Goal: Transaction & Acquisition: Purchase product/service

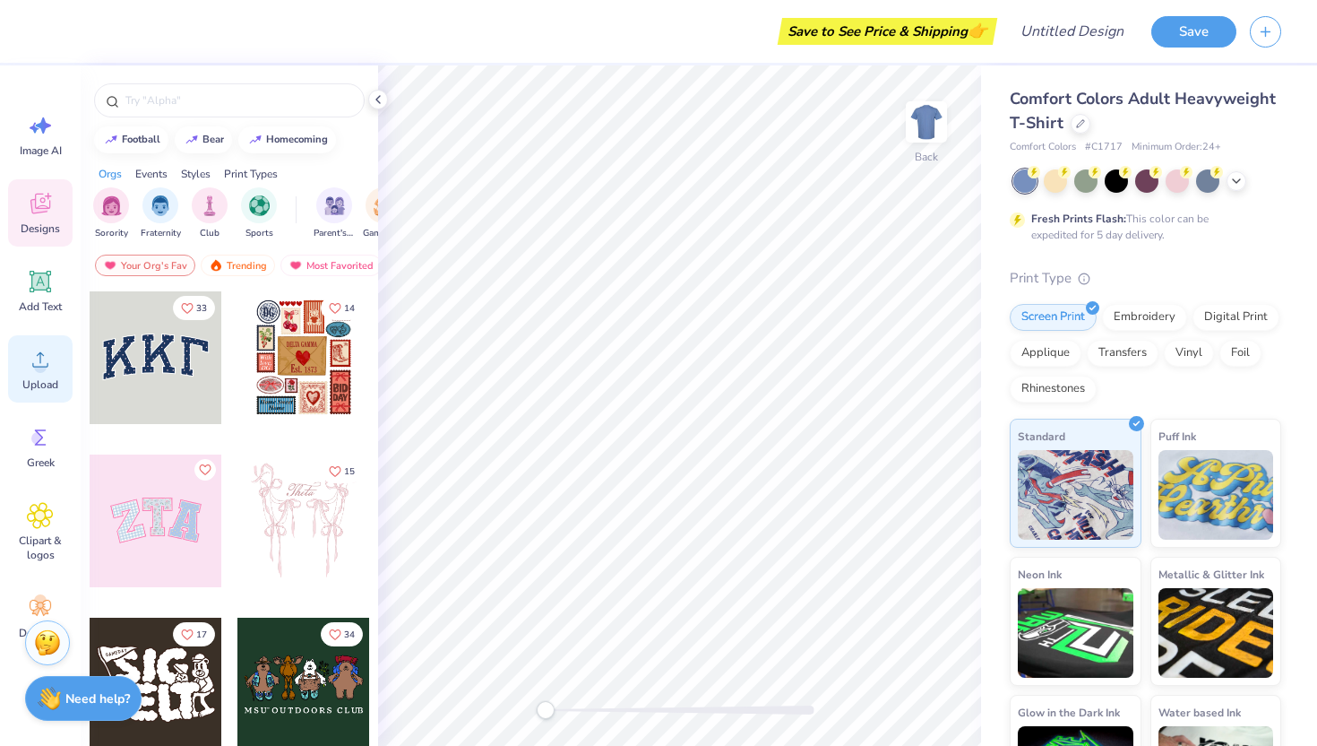
click at [40, 357] on icon at bounding box center [40, 359] width 16 height 15
click at [781, 6] on div "Save to See Price & Shipping 👉" at bounding box center [521, 31] width 944 height 63
click at [1083, 116] on div at bounding box center [1081, 122] width 20 height 20
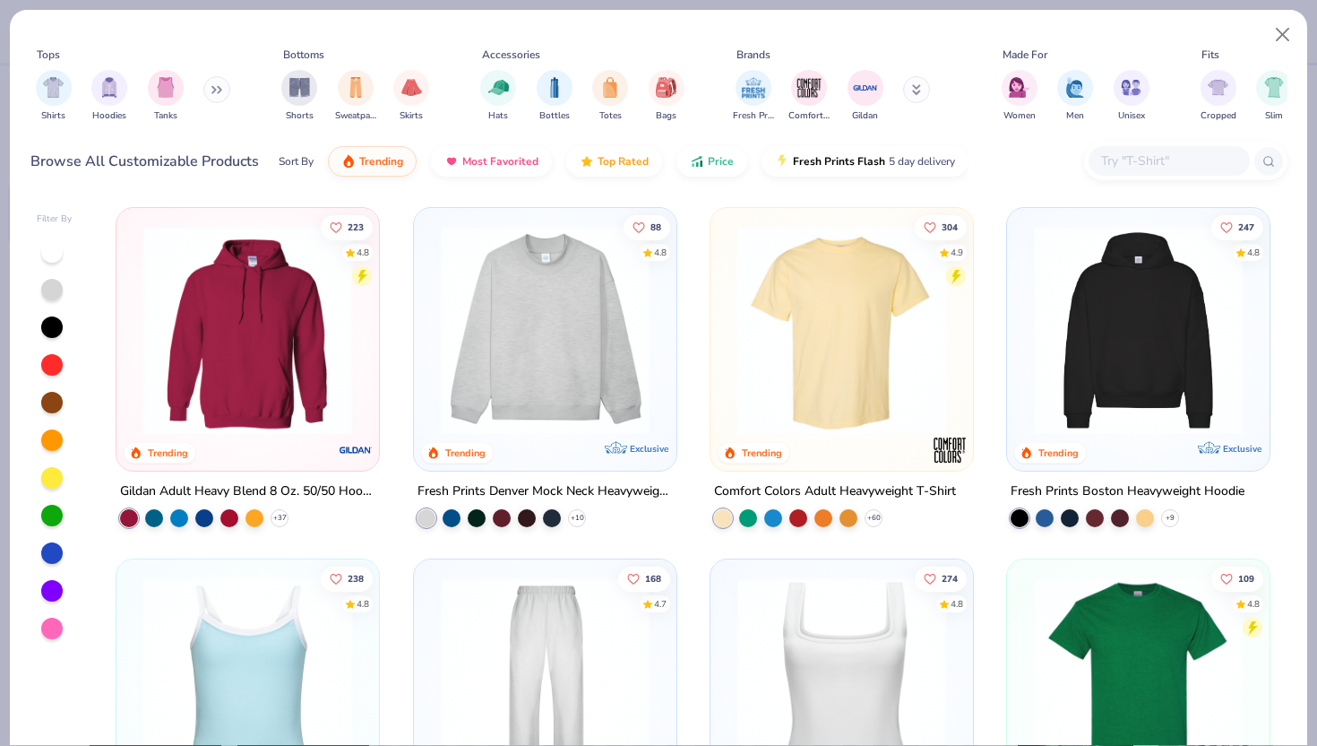
click at [548, 308] on img at bounding box center [545, 330] width 227 height 209
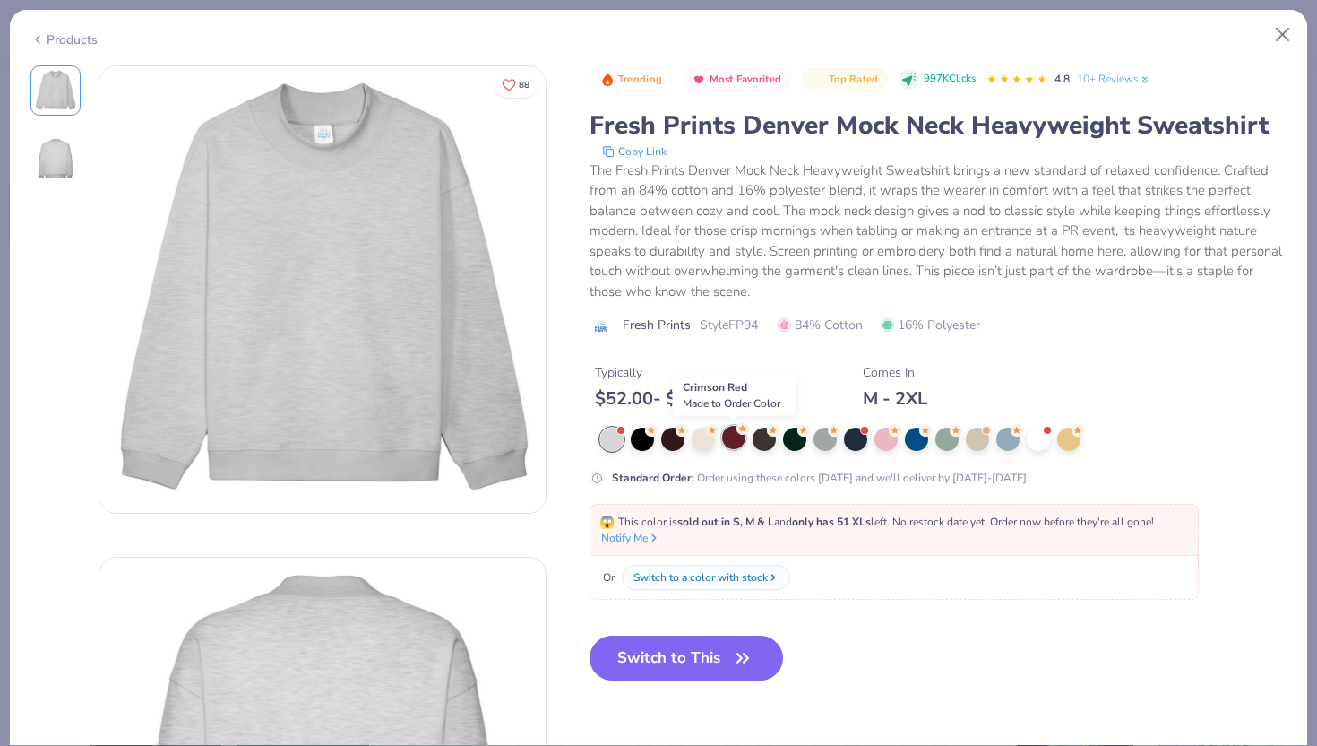
click at [735, 437] on div at bounding box center [733, 437] width 23 height 23
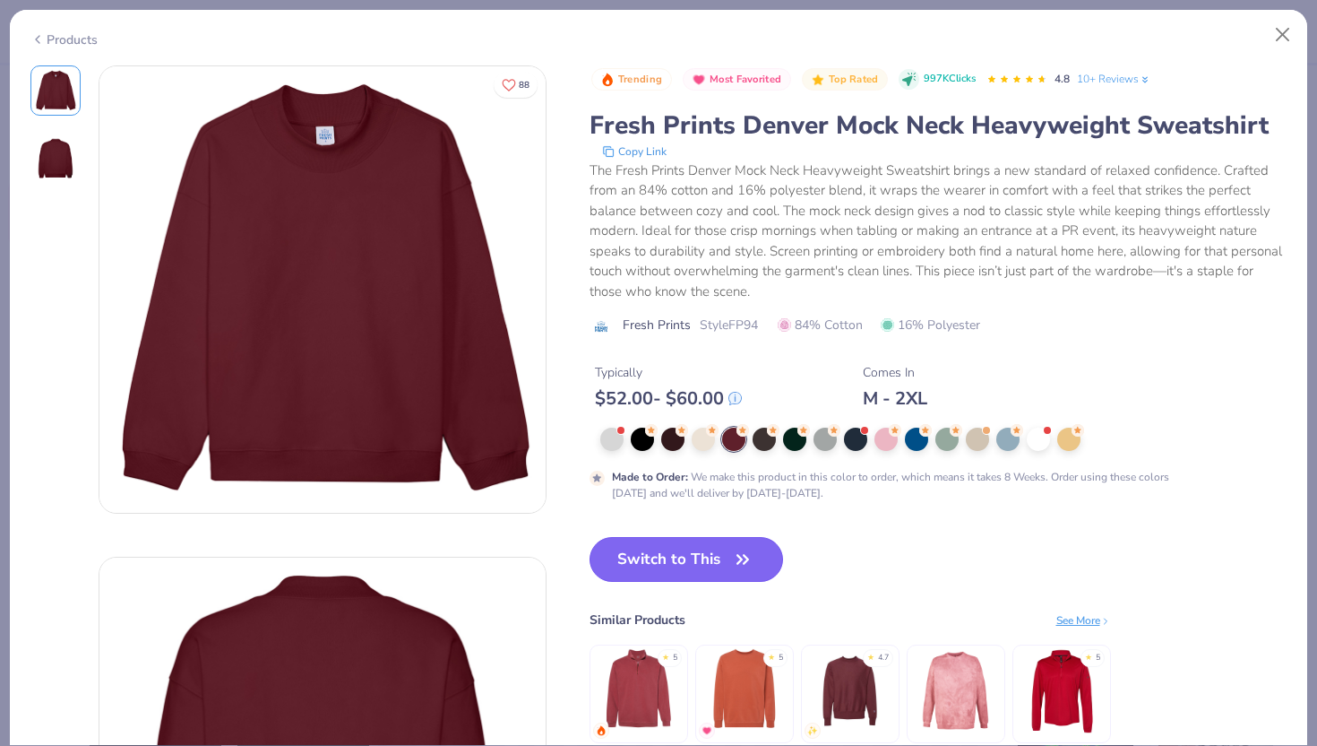
click at [687, 548] on button "Switch to This" at bounding box center [687, 559] width 194 height 45
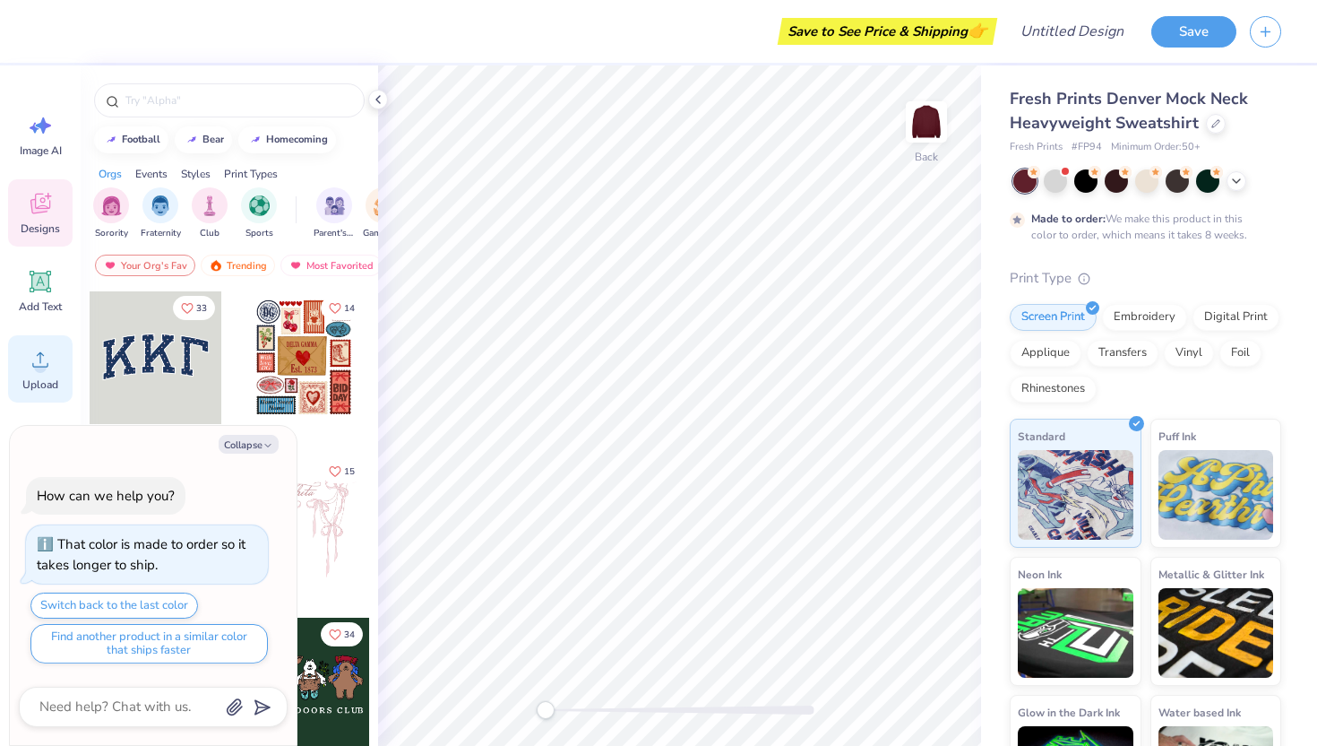
click at [47, 356] on icon at bounding box center [40, 359] width 27 height 27
click at [47, 367] on icon at bounding box center [40, 359] width 16 height 15
click at [47, 365] on icon at bounding box center [40, 359] width 27 height 27
click at [50, 384] on span "Upload" at bounding box center [40, 384] width 36 height 14
click at [34, 377] on span "Upload" at bounding box center [40, 384] width 36 height 14
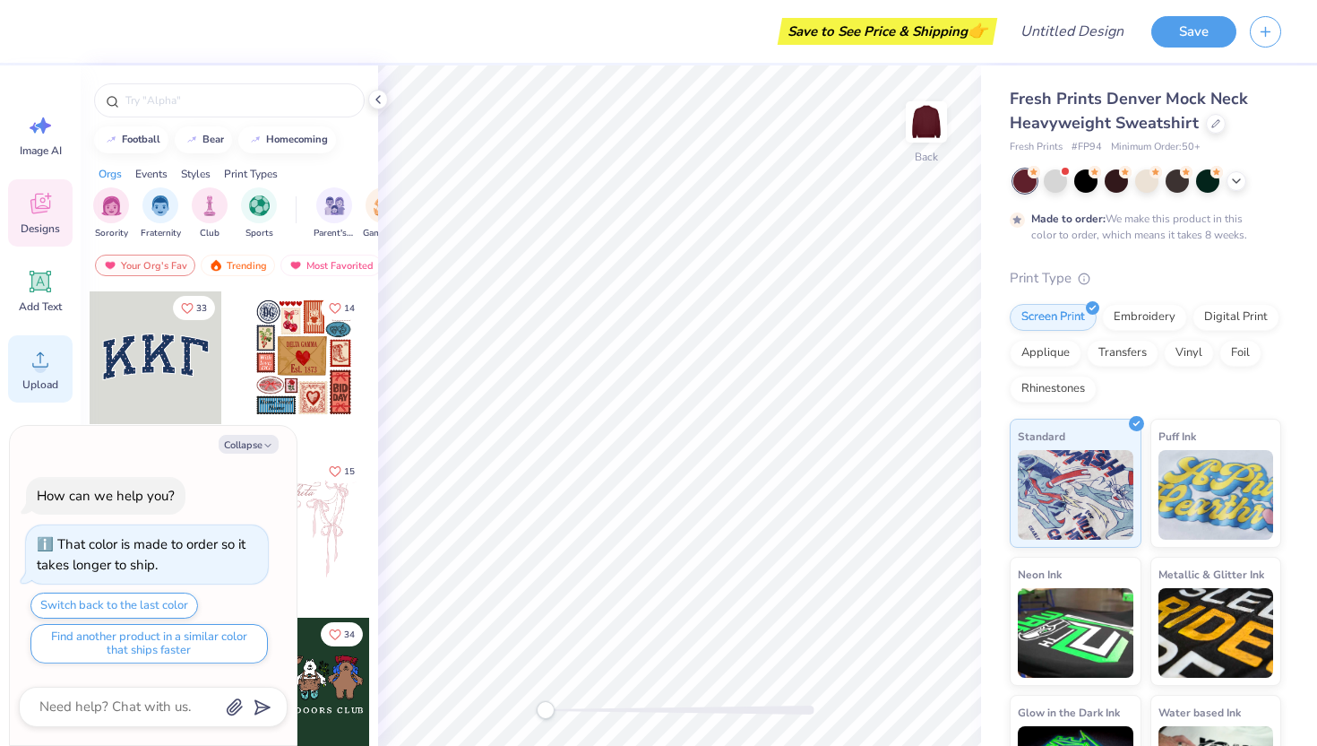
click at [39, 366] on circle at bounding box center [40, 366] width 13 height 13
click at [55, 386] on span "Upload" at bounding box center [40, 384] width 36 height 14
click at [1040, 63] on div "Save to See Price & Shipping 👉 Design Title Save Image AI Designs Add Text Uplo…" at bounding box center [658, 373] width 1317 height 746
click at [55, 358] on div "Upload" at bounding box center [40, 368] width 65 height 67
click at [54, 351] on div "Upload" at bounding box center [40, 368] width 65 height 67
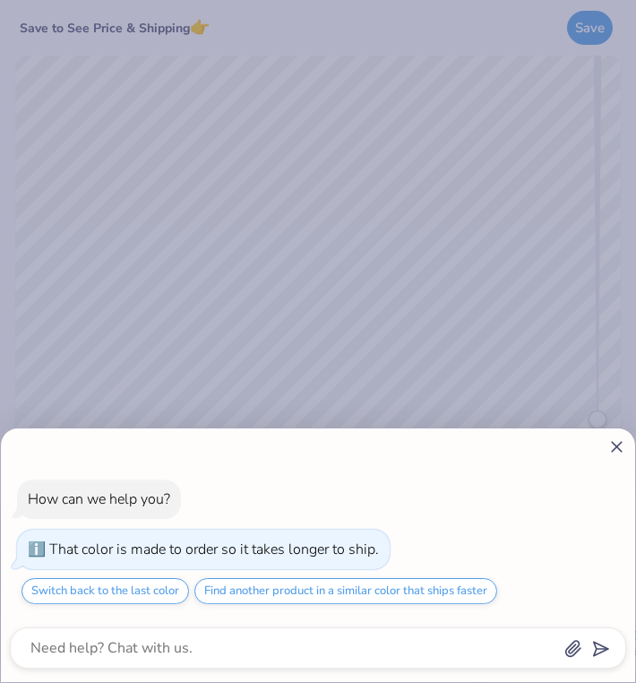
click at [614, 437] on icon at bounding box center [617, 446] width 19 height 19
type textarea "x"
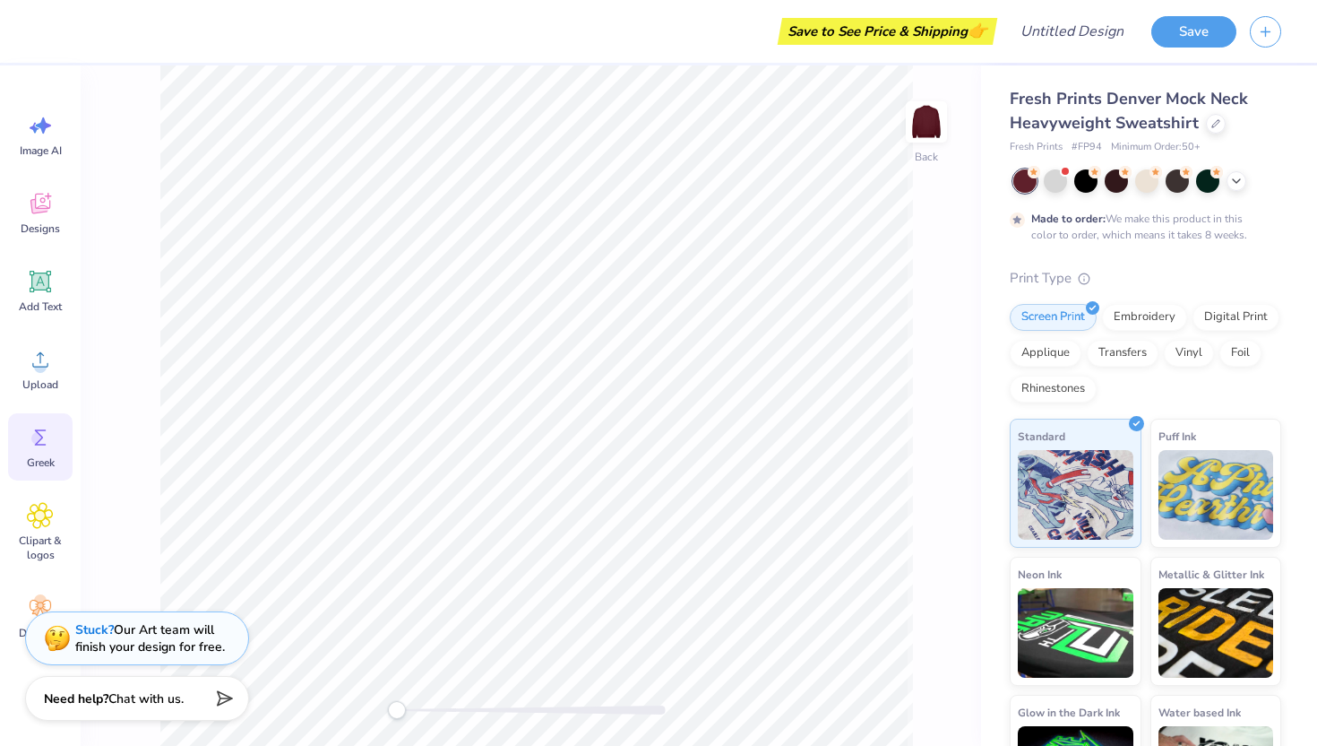
click at [47, 413] on div "Greek" at bounding box center [40, 446] width 65 height 67
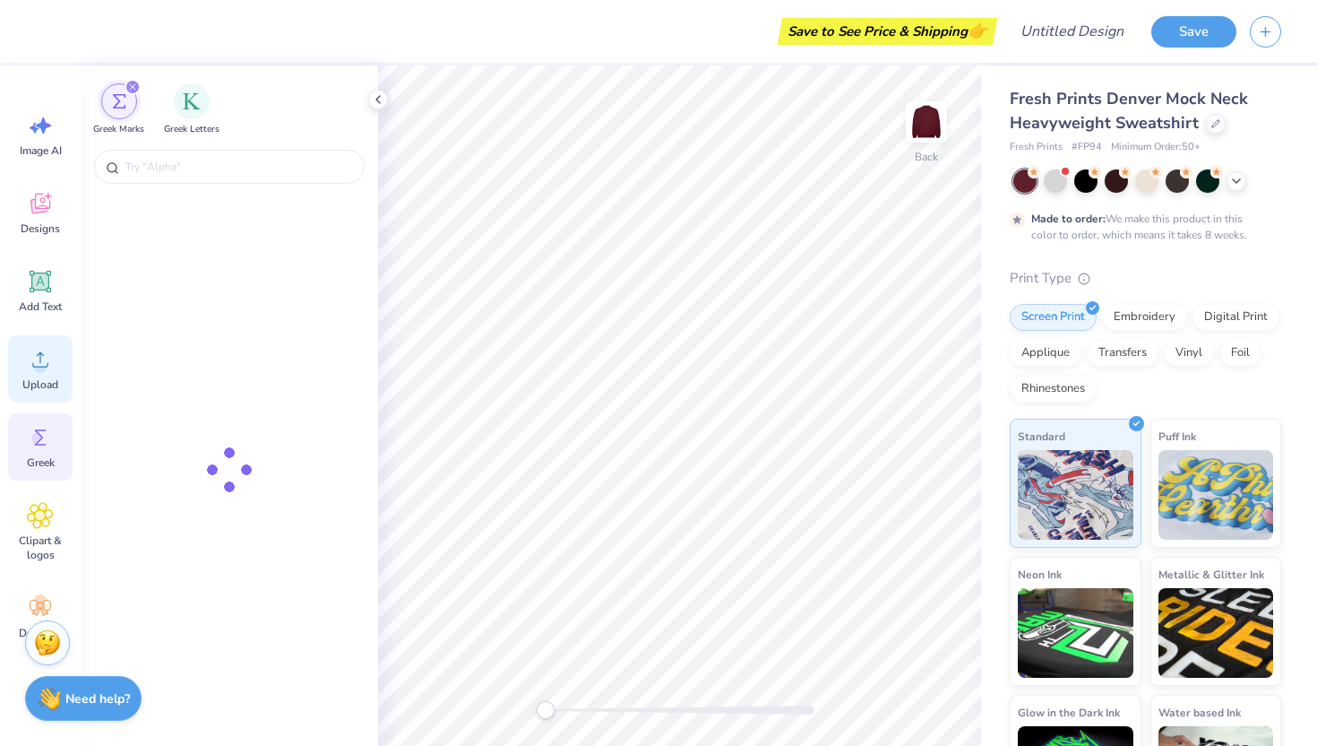
click at [47, 372] on icon at bounding box center [40, 359] width 27 height 27
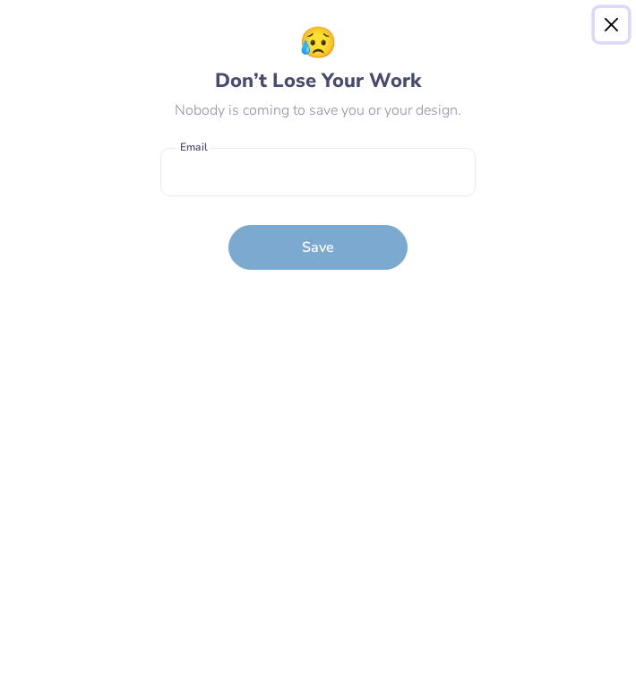
click at [615, 16] on button "Close" at bounding box center [612, 25] width 34 height 34
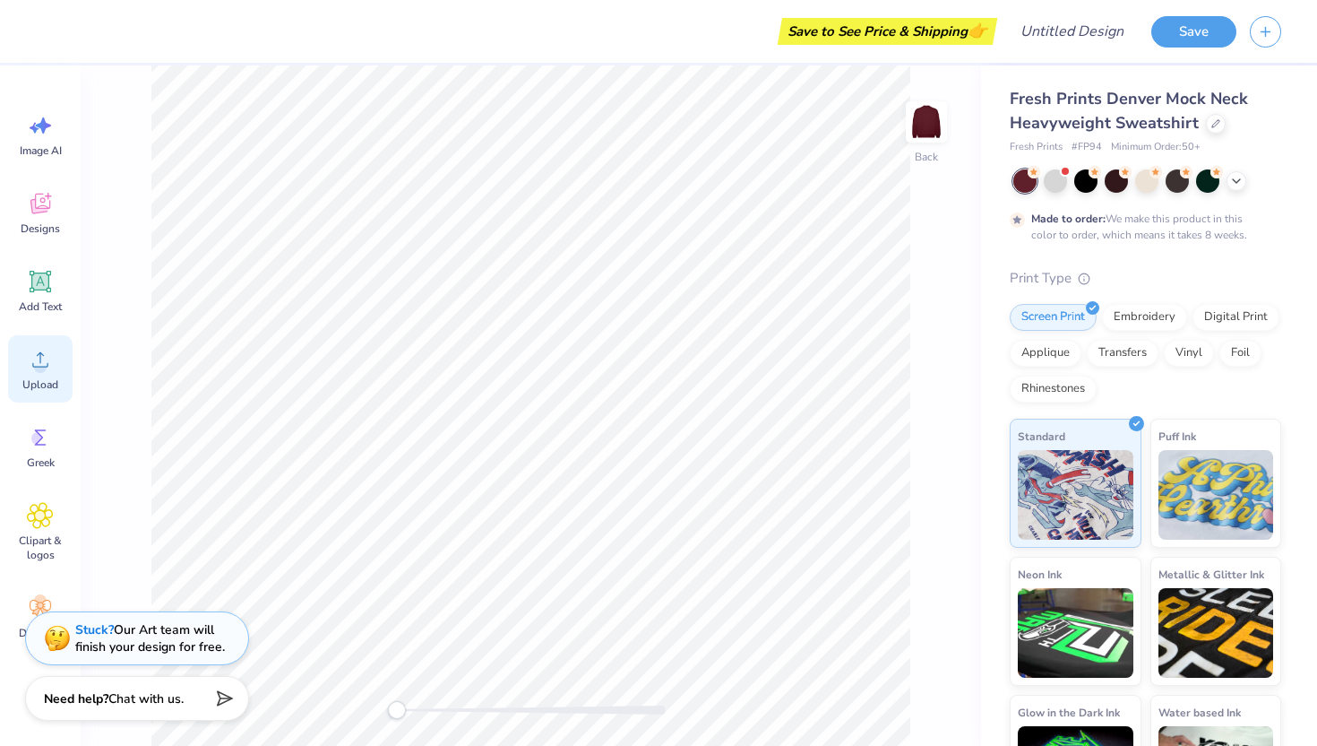
click at [39, 378] on span "Upload" at bounding box center [40, 384] width 36 height 14
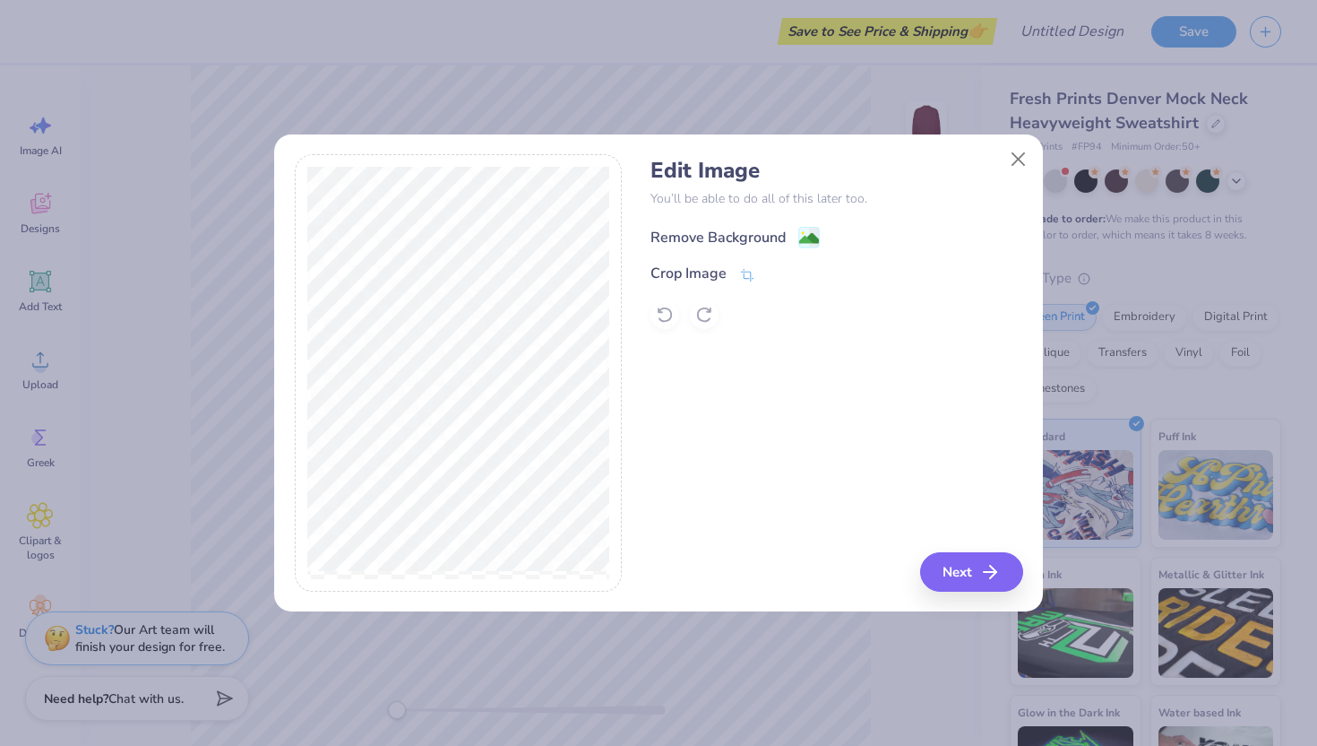
click at [771, 231] on div "Remove Background" at bounding box center [718, 238] width 135 height 22
click at [965, 570] on button "Next" at bounding box center [974, 571] width 103 height 39
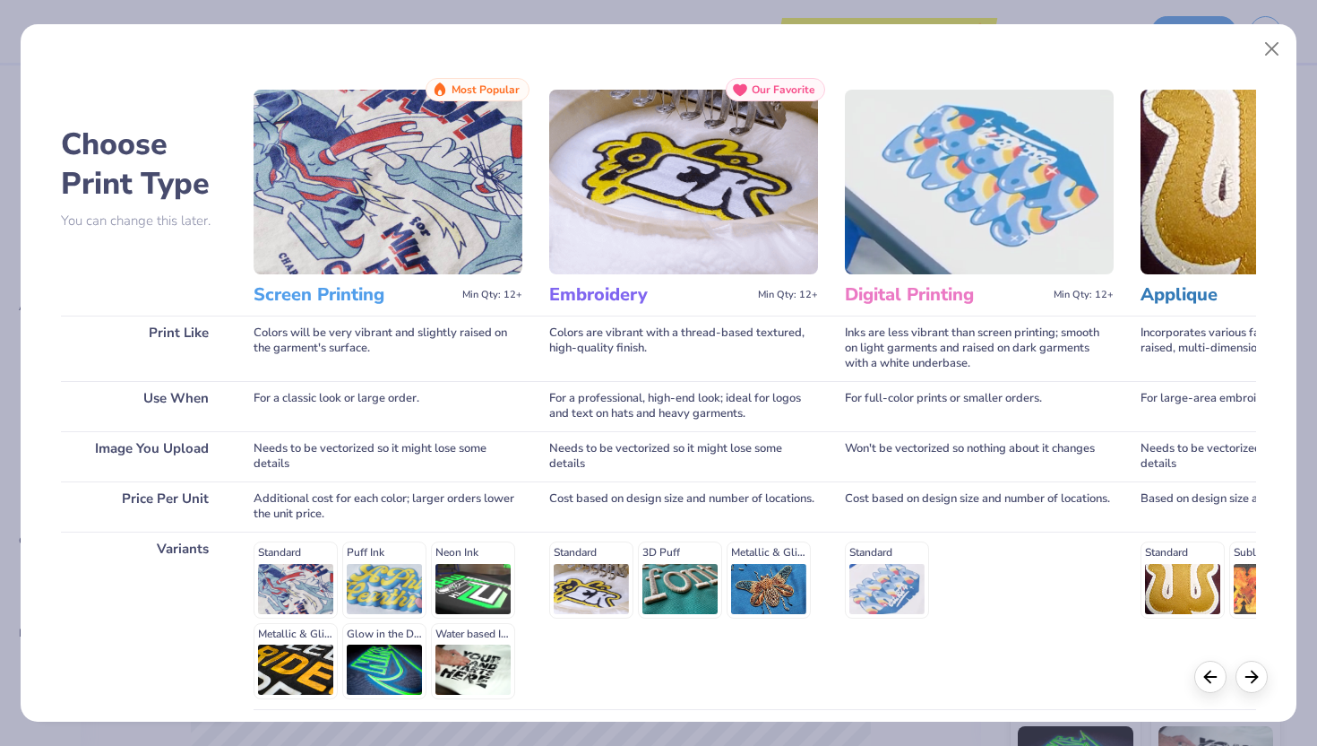
click at [334, 116] on img at bounding box center [388, 182] width 269 height 185
click at [346, 216] on img at bounding box center [388, 182] width 269 height 185
click at [348, 286] on h3 "Screen Printing" at bounding box center [355, 294] width 202 height 23
click at [347, 297] on h3 "Screen Printing" at bounding box center [355, 294] width 202 height 23
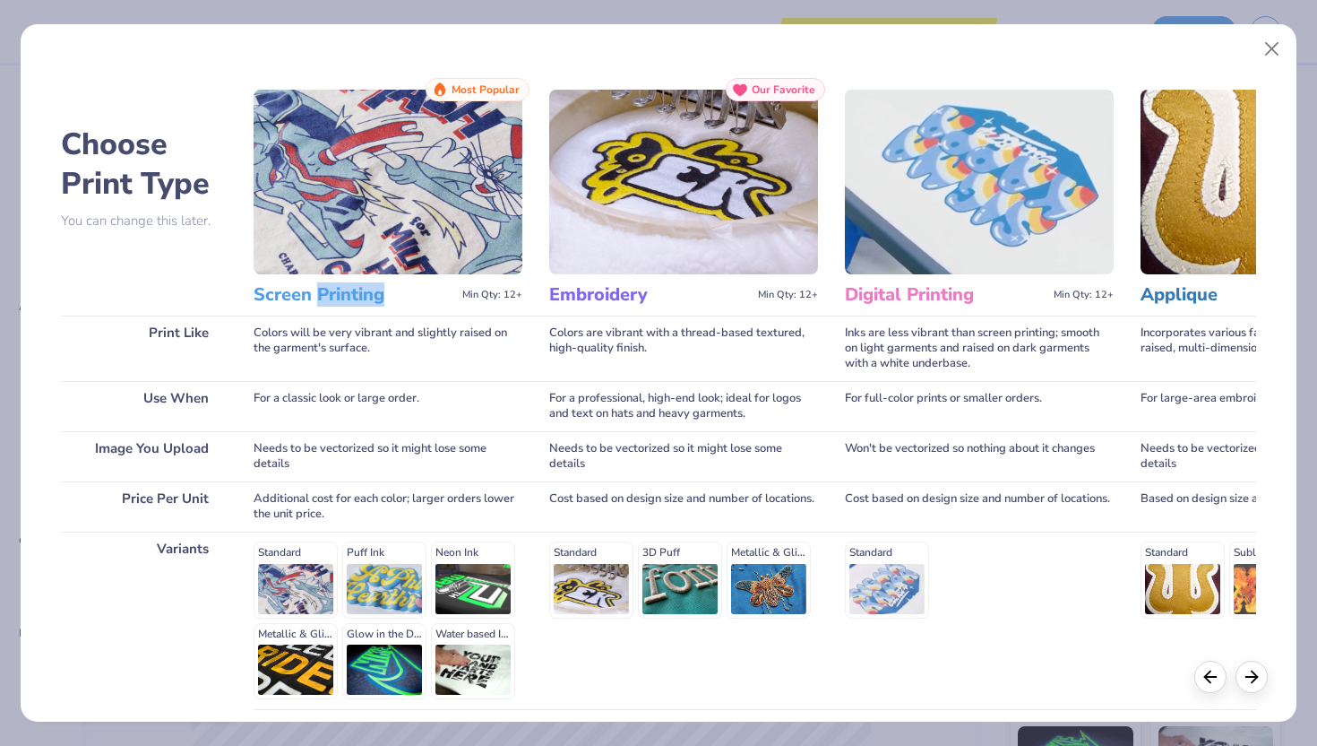
scroll to position [148, 0]
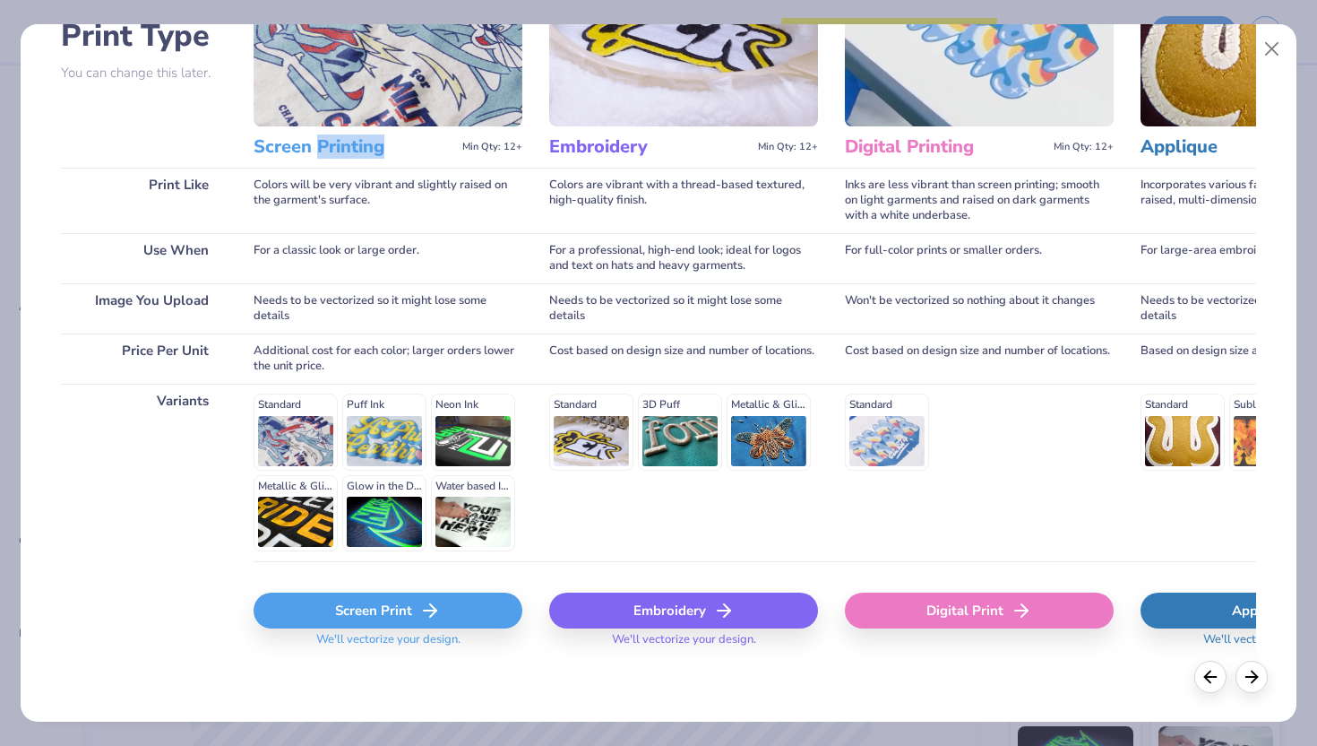
click at [394, 602] on div "Screen Print" at bounding box center [388, 610] width 269 height 36
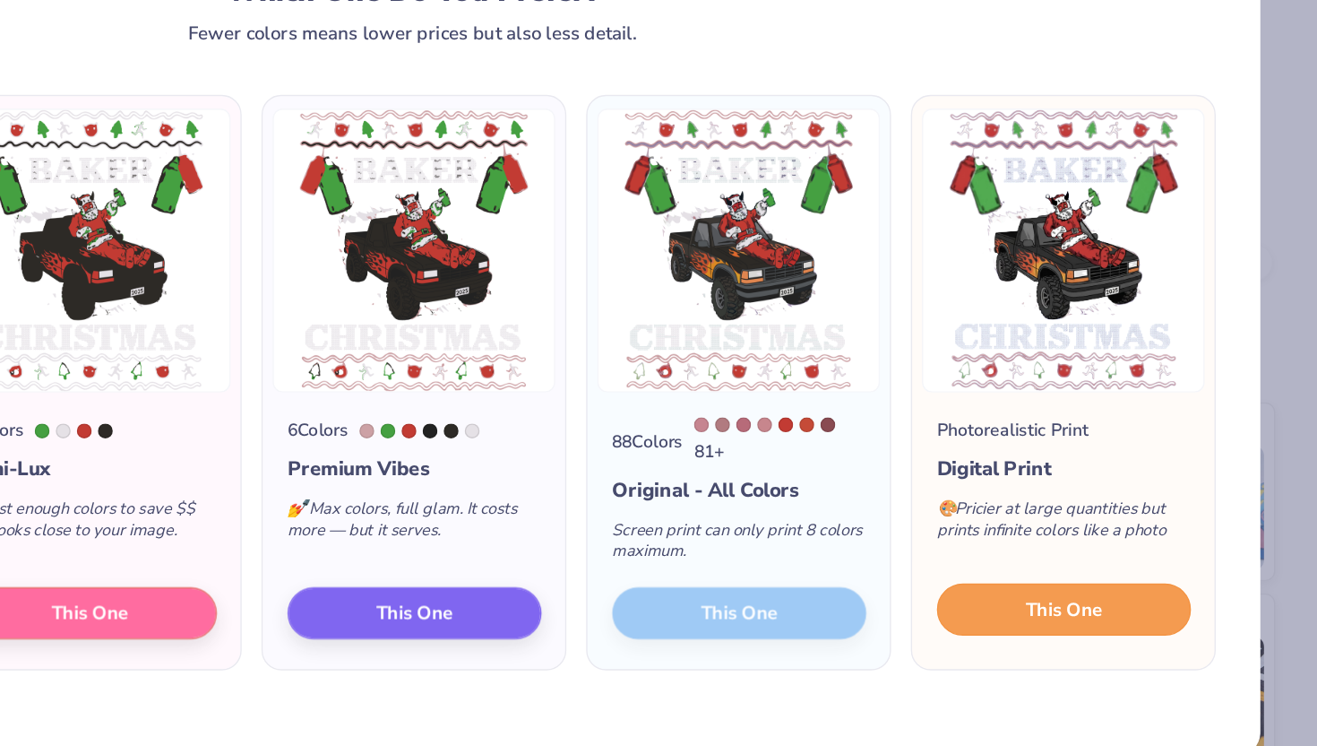
click at [1110, 564] on span "This One" at bounding box center [1129, 568] width 56 height 21
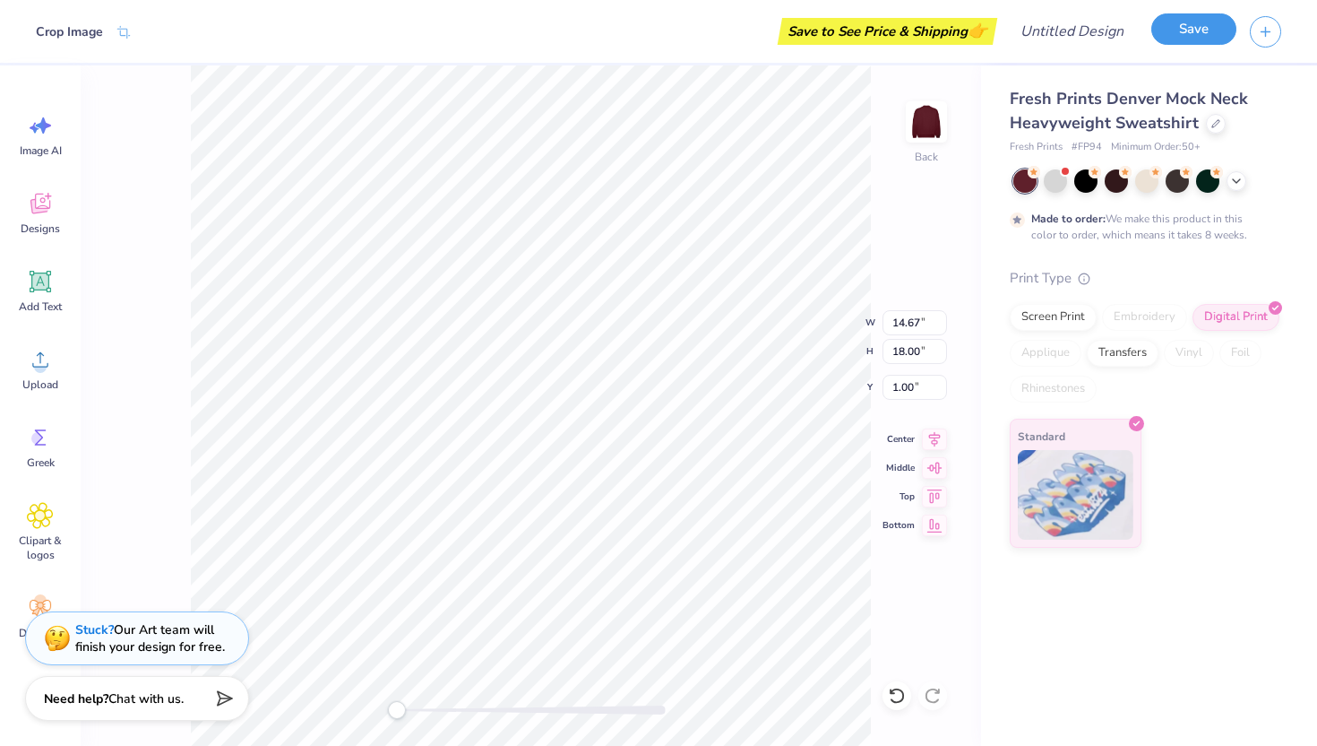
click at [1170, 29] on button "Save" at bounding box center [1194, 28] width 85 height 31
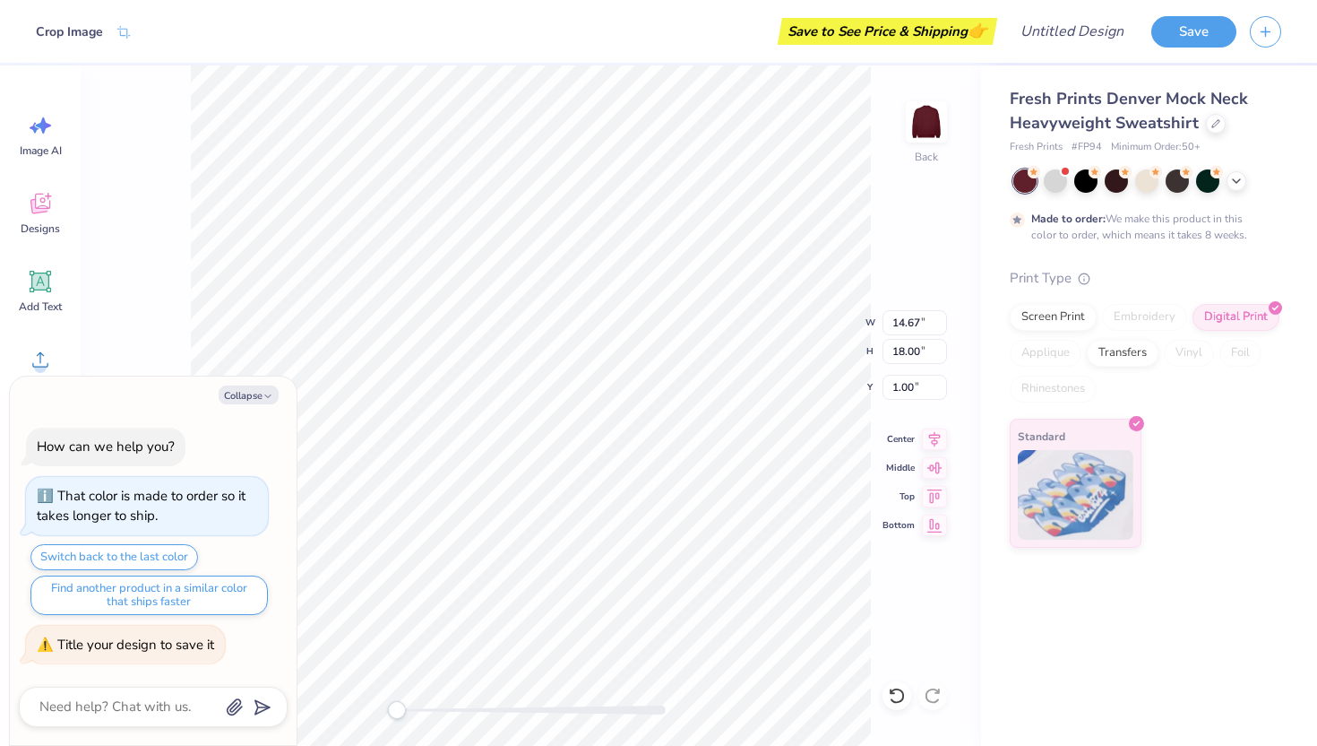
type textarea "x"
click at [114, 479] on div "That color is made to order so it takes longer to ship." at bounding box center [147, 506] width 242 height 58
click at [133, 496] on div "That color is made to order so it takes longer to ship." at bounding box center [141, 506] width 209 height 39
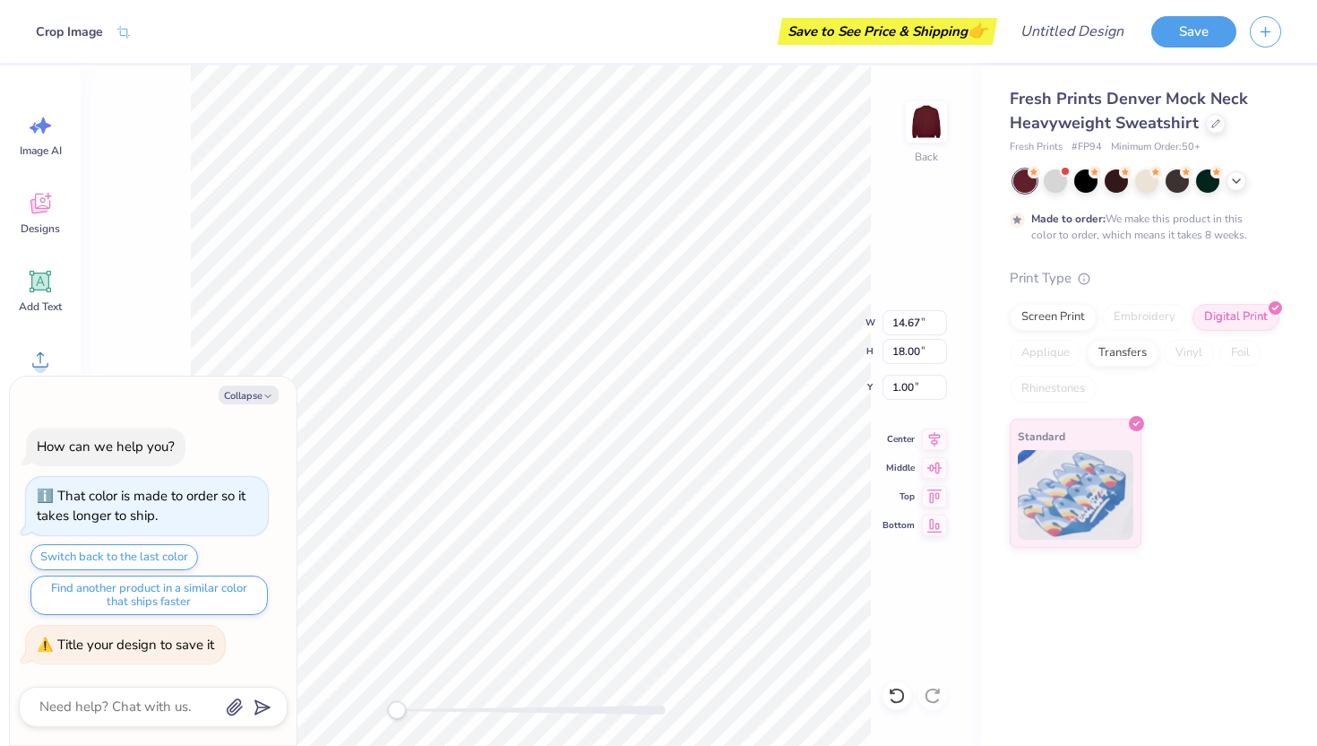
click at [202, 510] on div "That color is made to order so it takes longer to ship." at bounding box center [147, 506] width 220 height 40
click at [1063, 15] on input "Design Title" at bounding box center [1094, 31] width 88 height 36
type input "B"
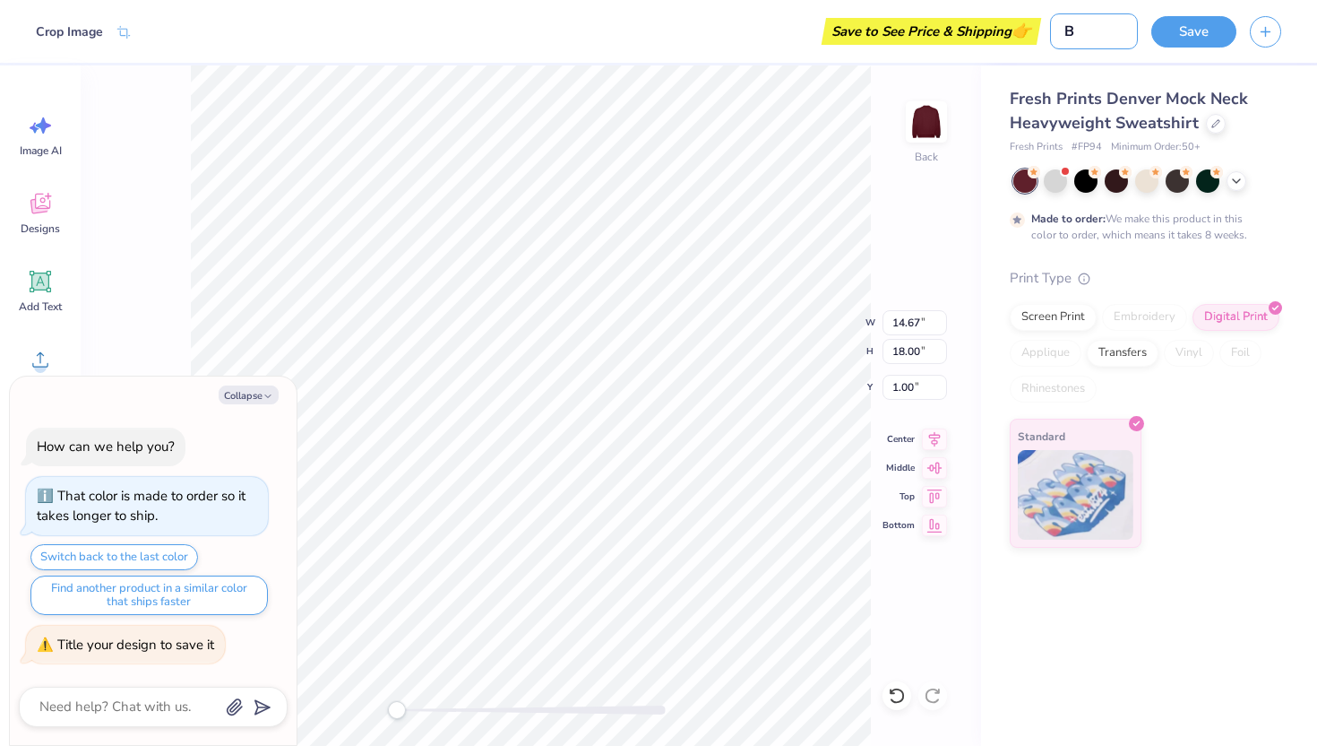
type textarea "x"
type input "Ba"
type textarea "x"
type input "Bak"
type textarea "x"
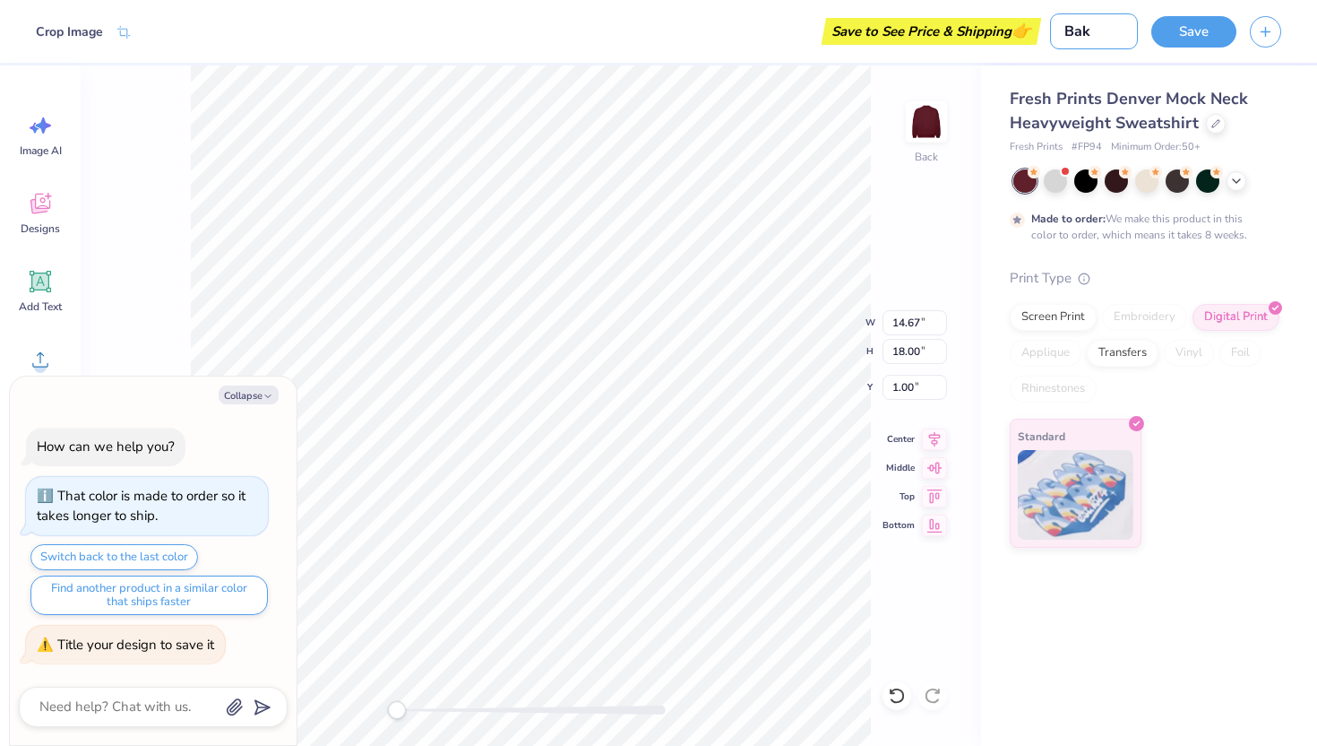
type input "Bake"
type textarea "x"
type input "[PERSON_NAME]"
type textarea "x"
type input "Baker"
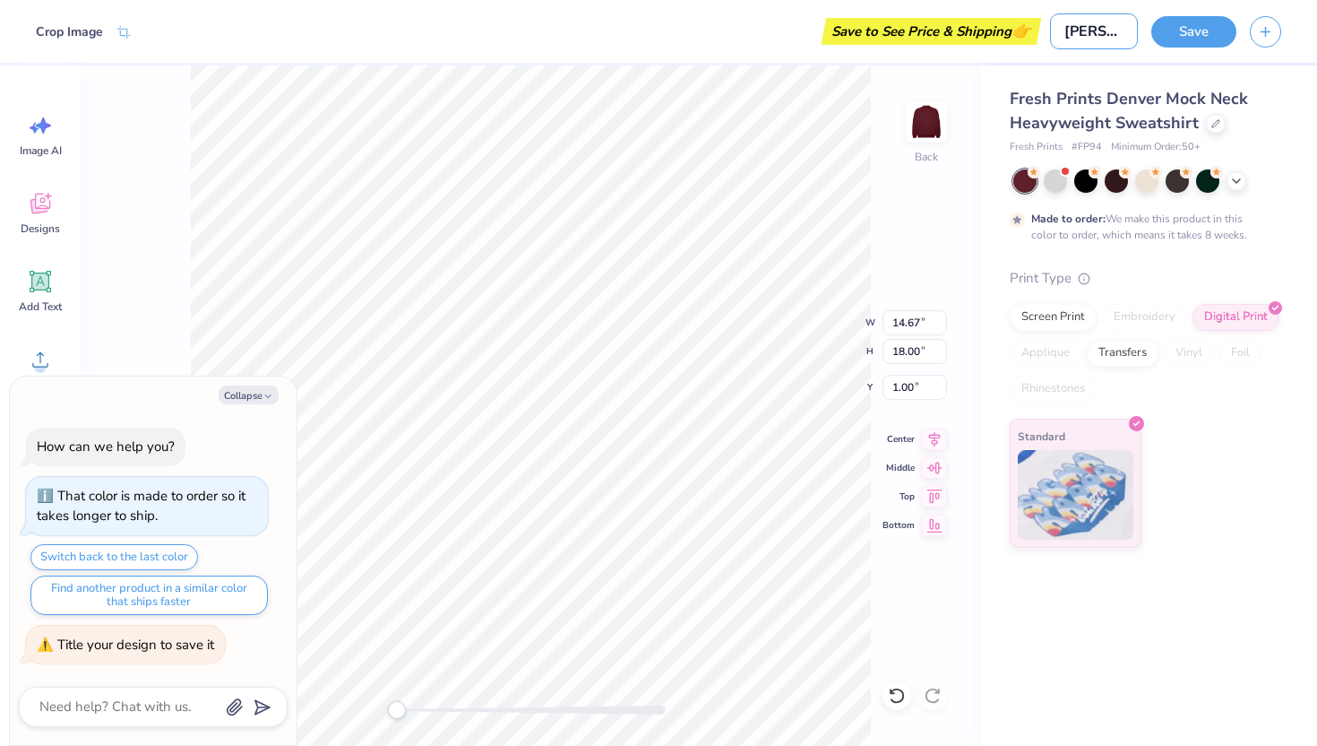
type textarea "x"
type input "Baker C"
type textarea "x"
type input "Baker Ch"
type textarea "x"
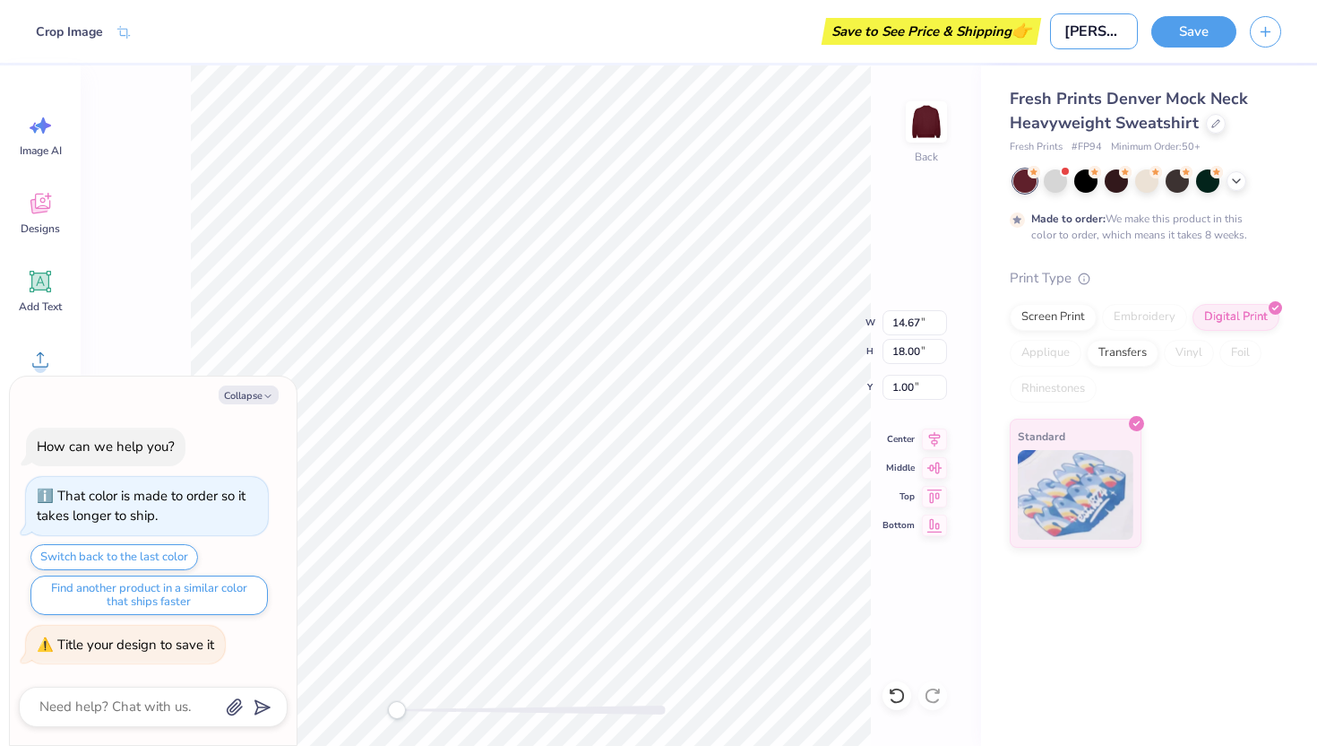
type input "Baker Chr"
type textarea "x"
type input "Baker Chri"
type textarea "x"
type input "Baker Chris"
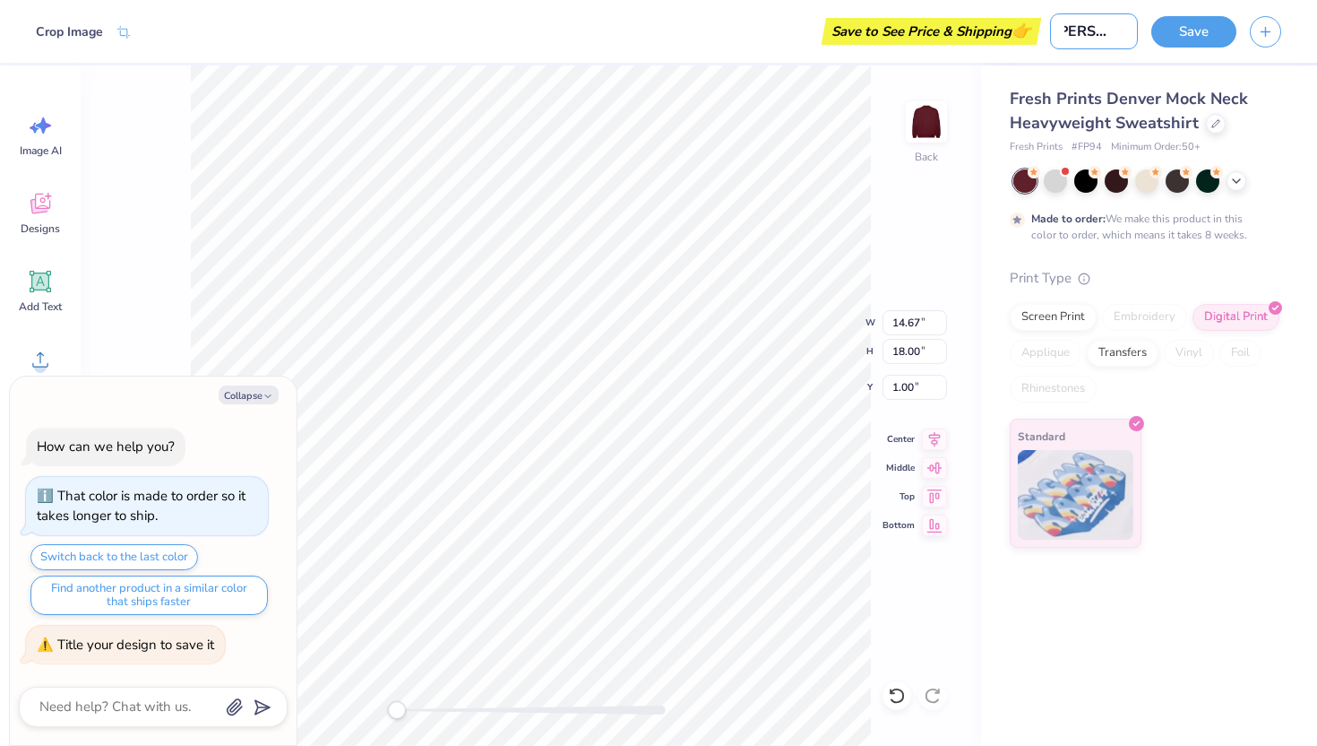
type textarea "x"
type input "Baker Christ"
type textarea "x"
type input "Baker Christm"
type textarea "x"
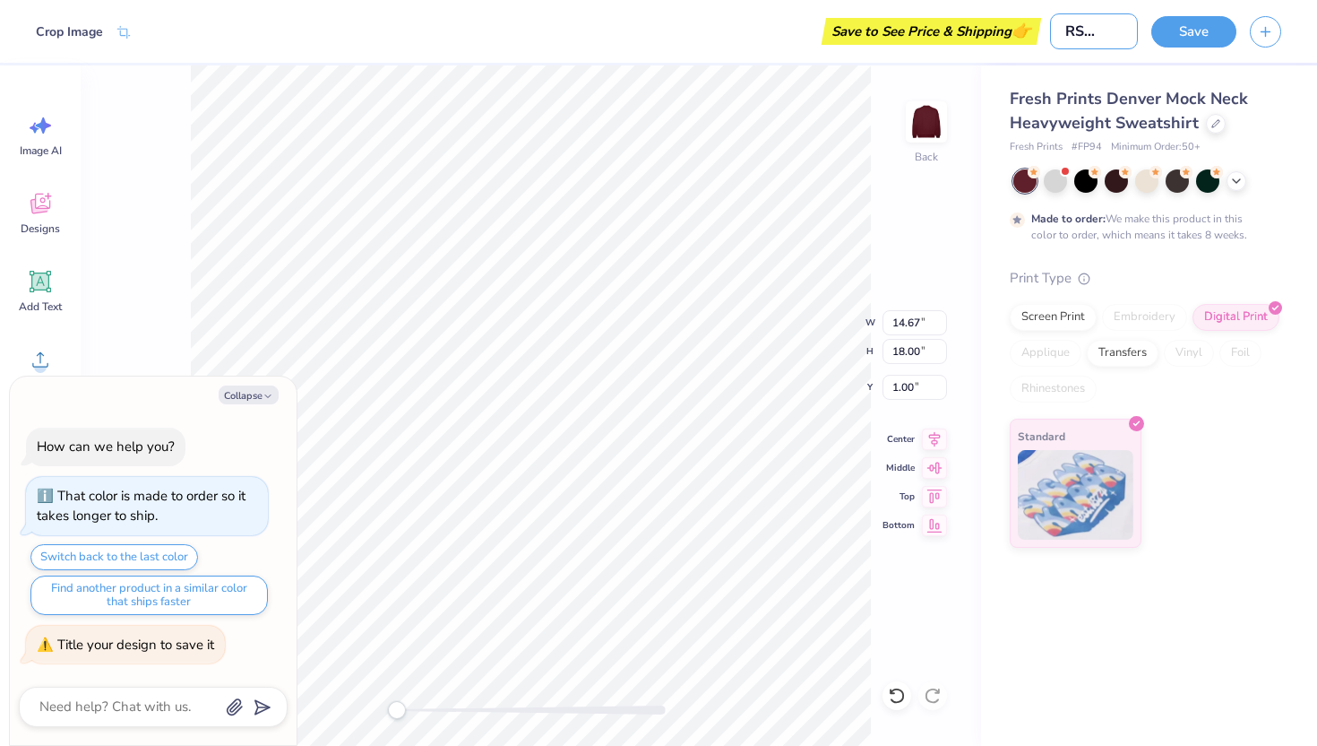
type input "Baker Christma"
type textarea "x"
type input "[PERSON_NAME] Christmas"
type textarea "x"
type input "[PERSON_NAME] Christmas"
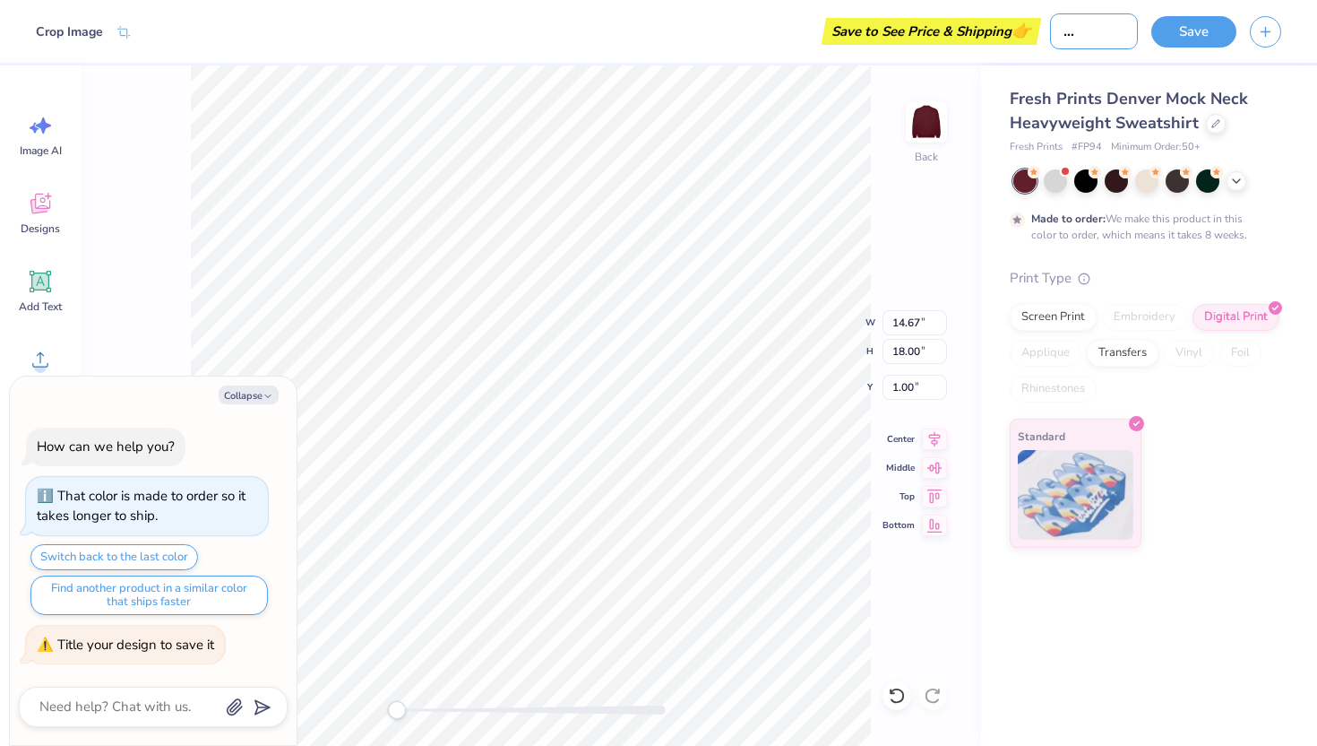
type textarea "x"
type input "[PERSON_NAME] Christmas"
click at [1198, 23] on button "Save" at bounding box center [1194, 28] width 85 height 31
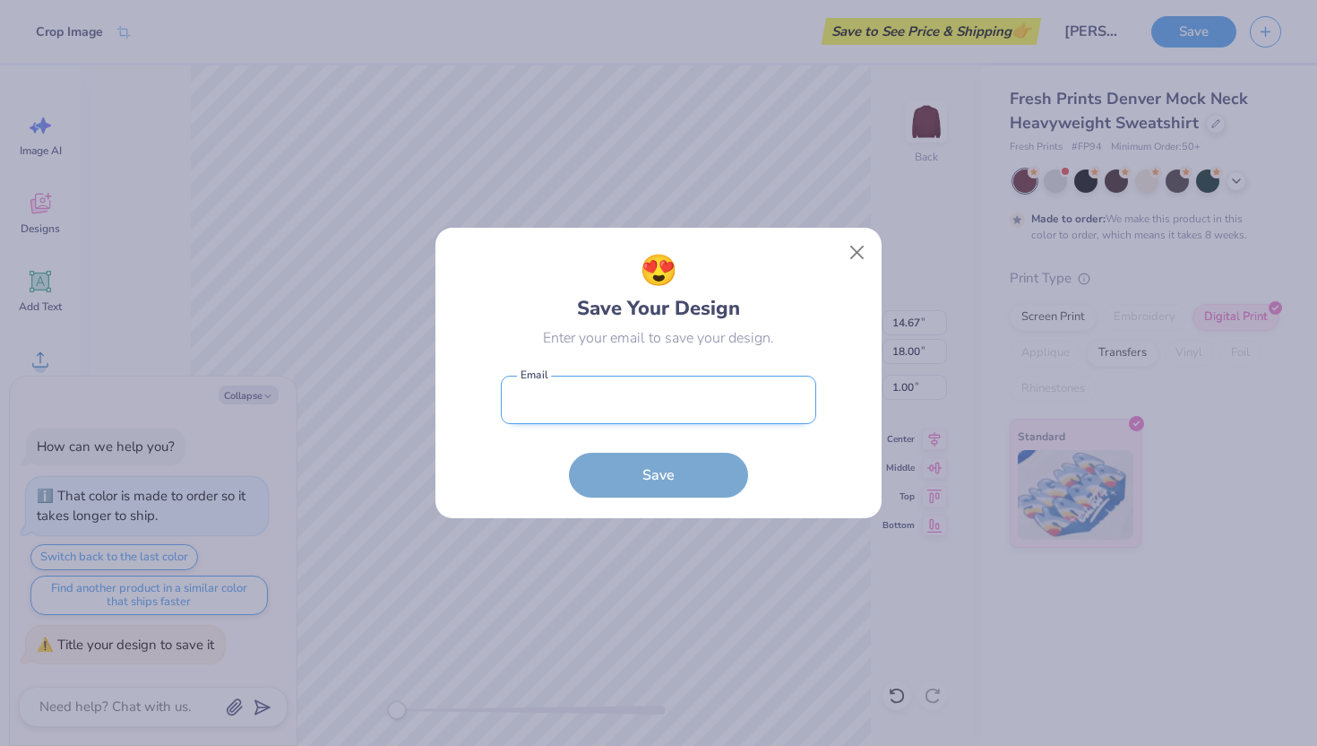
click at [535, 407] on input "email" at bounding box center [658, 399] width 315 height 49
type input "lo22@rice.edu"
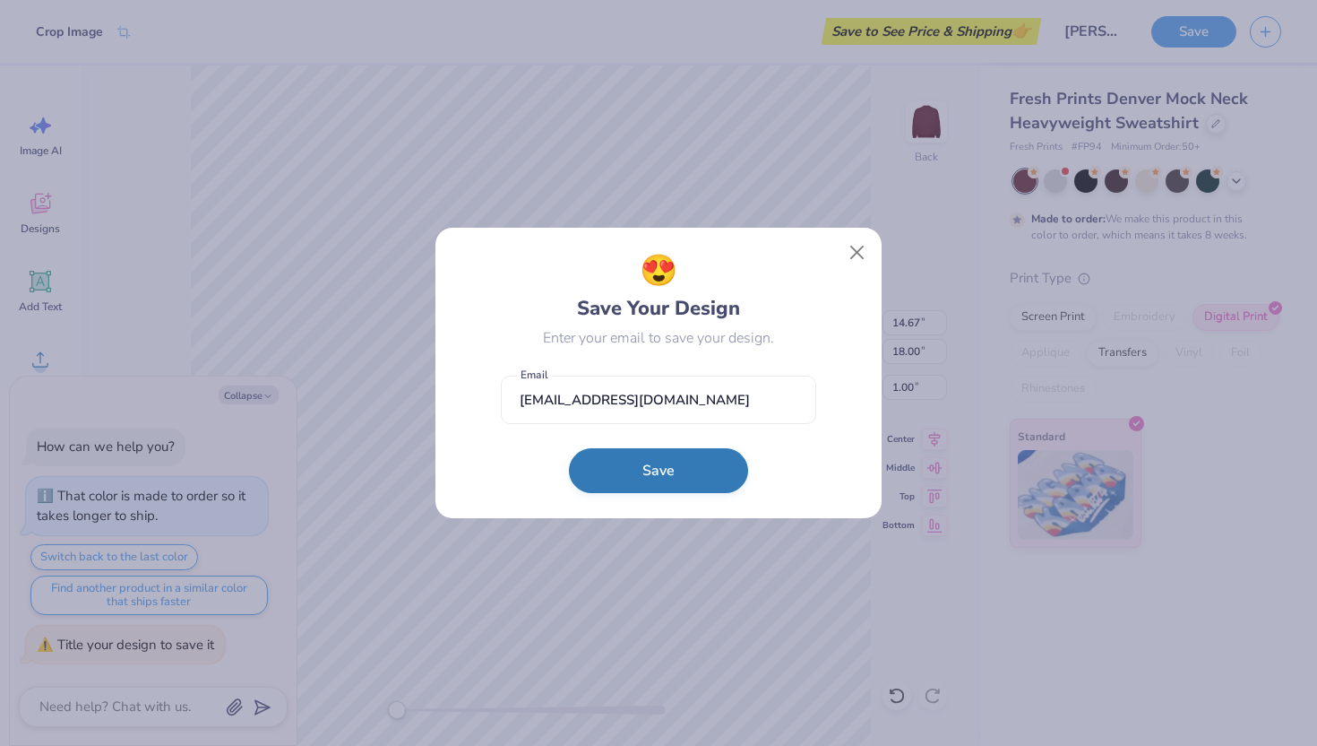
click at [626, 480] on button "Save" at bounding box center [658, 470] width 179 height 45
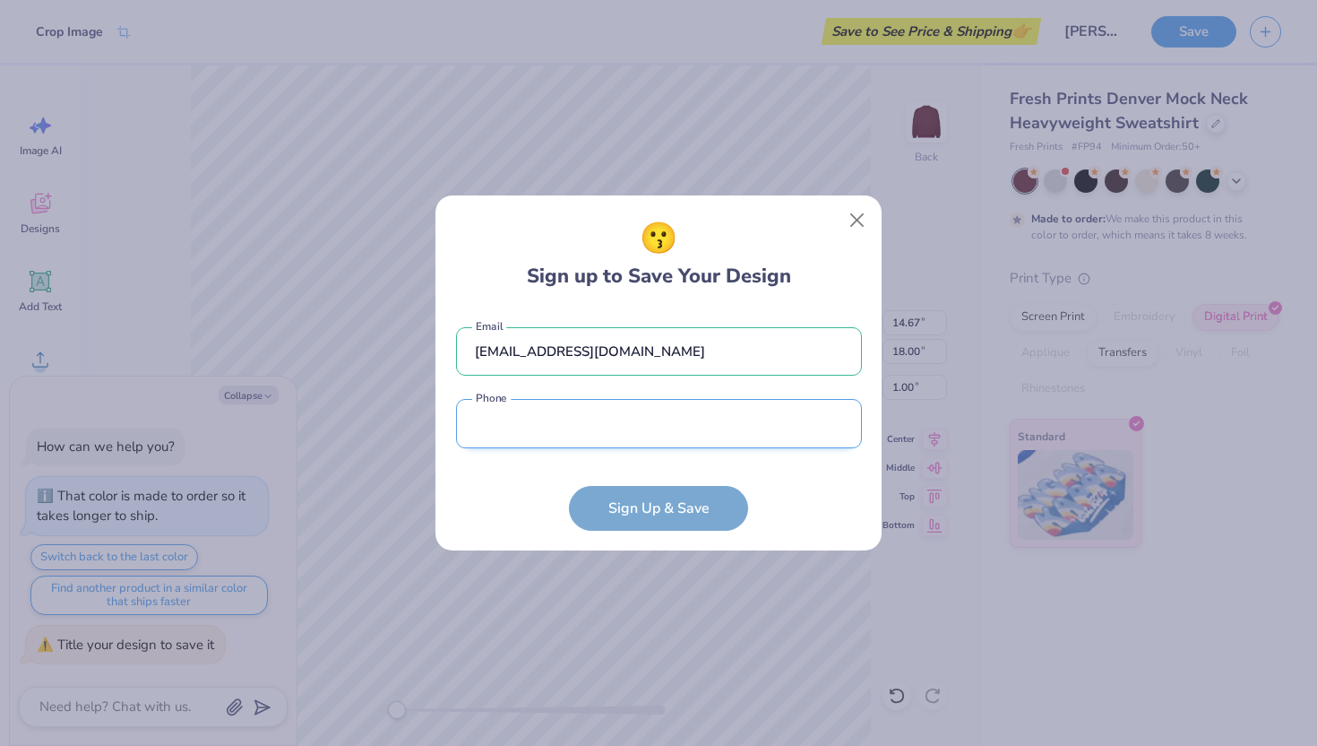
click at [574, 422] on input "tel" at bounding box center [659, 423] width 406 height 49
type input "(832) 297-1870"
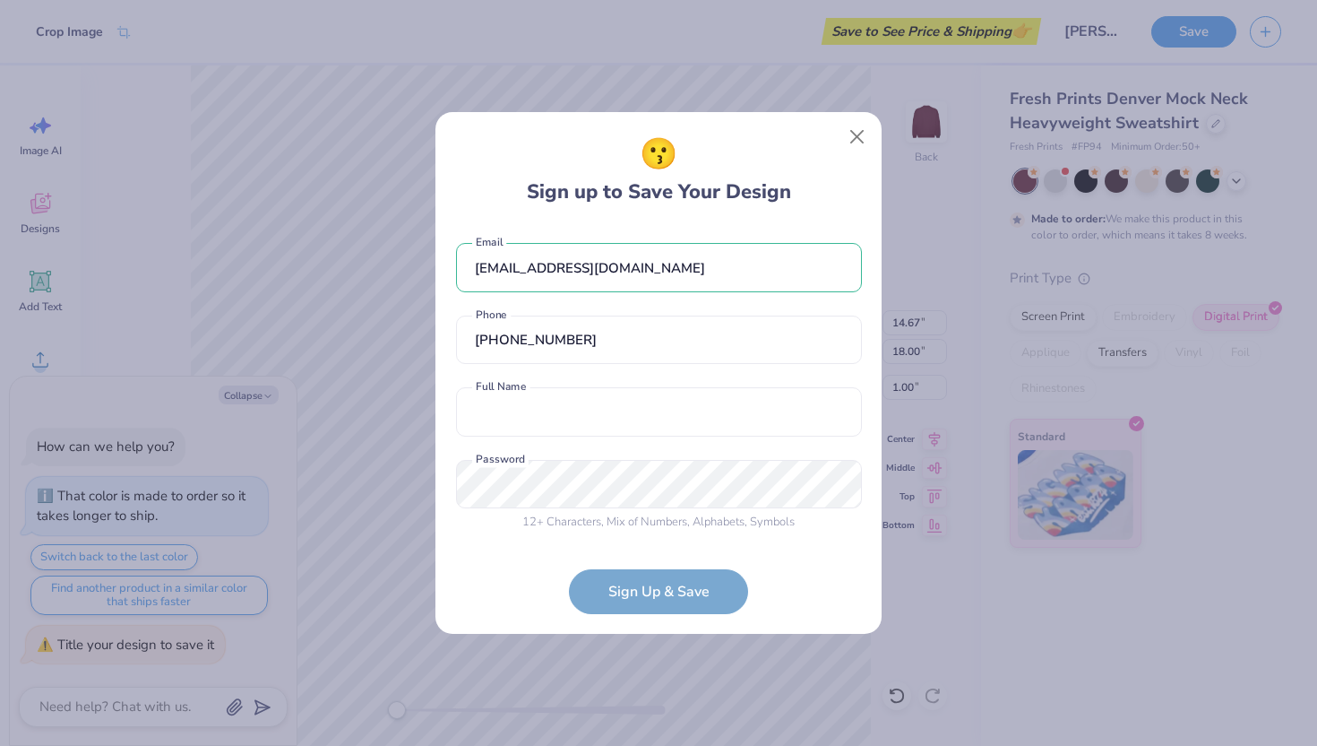
click at [568, 444] on div "lo22@rice.edu Email (832) 297-1870 Phone Full Name is a required field Full Nam…" at bounding box center [659, 382] width 406 height 315
click at [563, 413] on input "text" at bounding box center [659, 411] width 406 height 49
type input "Lexi Otero"
click at [608, 597] on form "lo22@rice.edu Email (832) 297-1870 Phone Lexi Otero Full Name 12 + Characters ,…" at bounding box center [659, 419] width 406 height 389
click at [701, 574] on form "lo22@rice.edu Email (832) 297-1870 Phone Lexi Otero Full Name 12 + Characters ,…" at bounding box center [659, 419] width 406 height 389
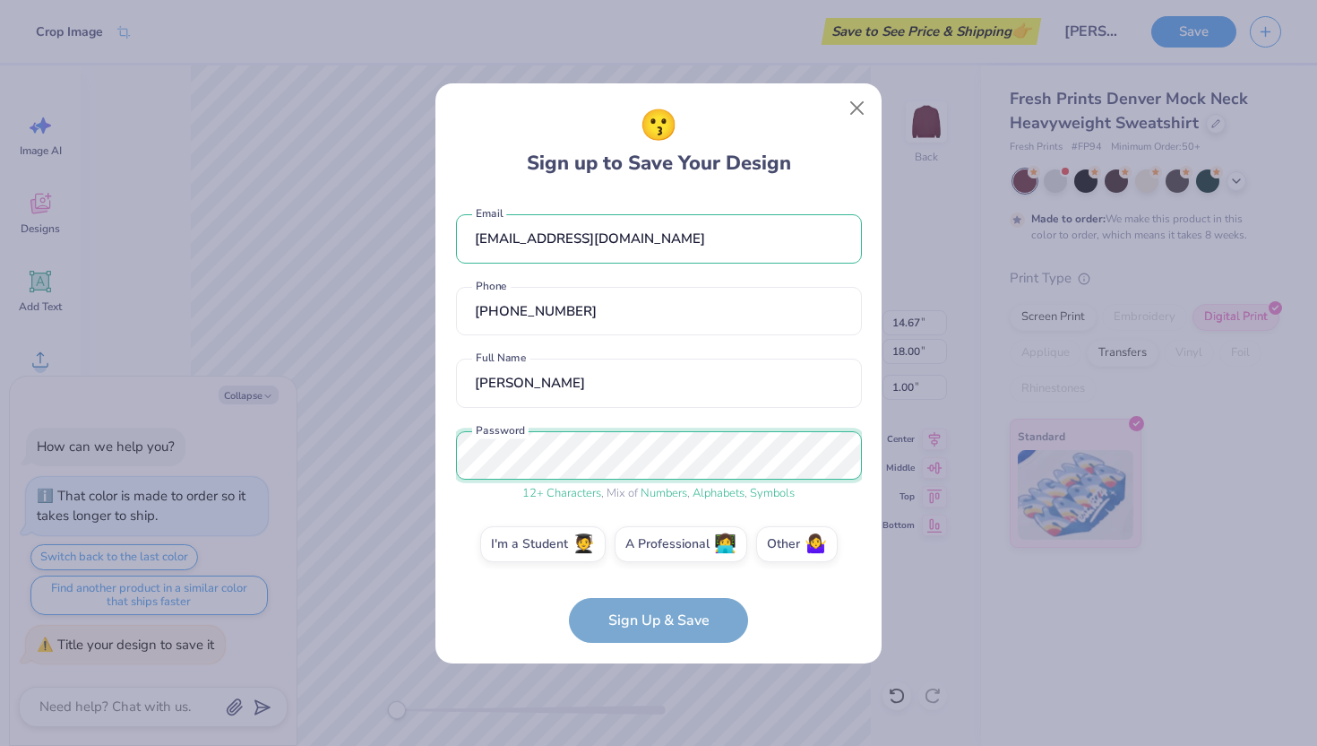
scroll to position [10, 0]
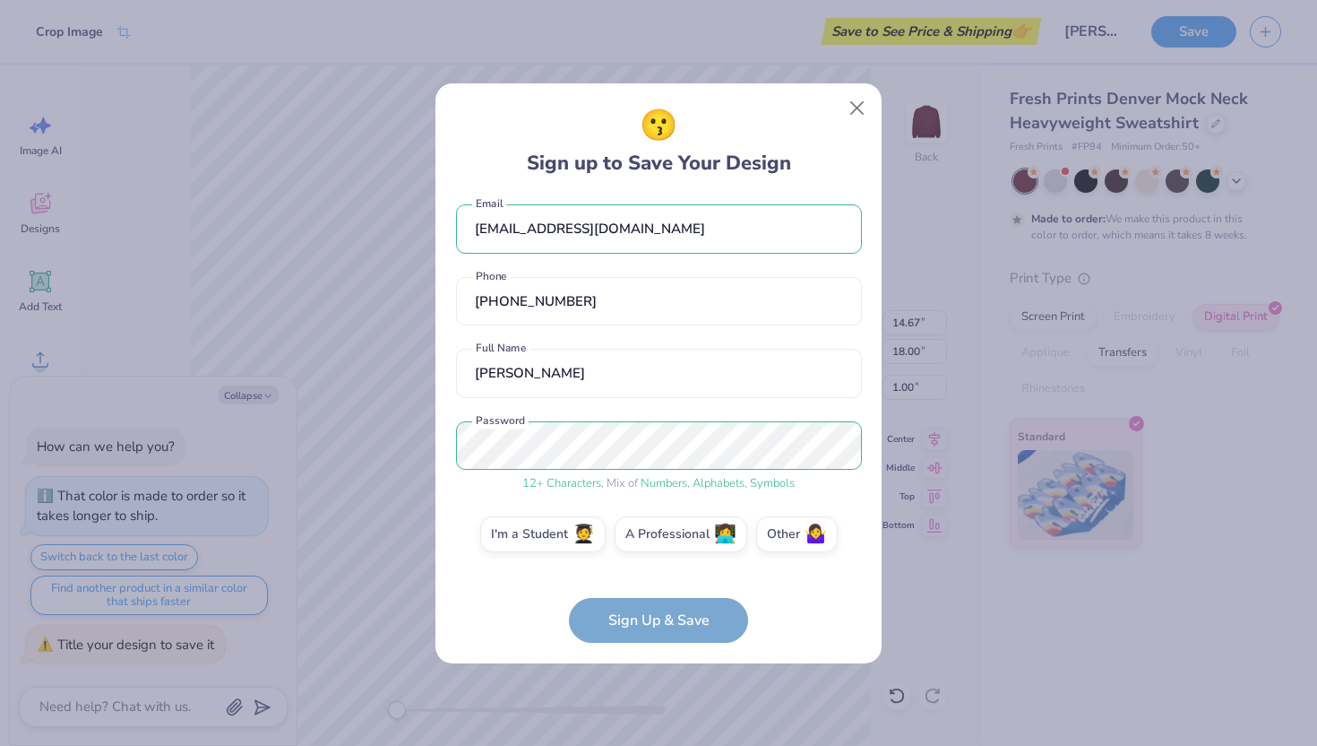
click at [666, 620] on form "lo22@rice.edu Email (832) 297-1870 Phone Lexi Otero Full Name 12 + Characters ,…" at bounding box center [659, 419] width 406 height 446
click at [559, 532] on label "I'm a Student 🧑‍🎓" at bounding box center [542, 531] width 125 height 36
click at [653, 542] on input "I'm a Student 🧑‍🎓" at bounding box center [659, 548] width 12 height 12
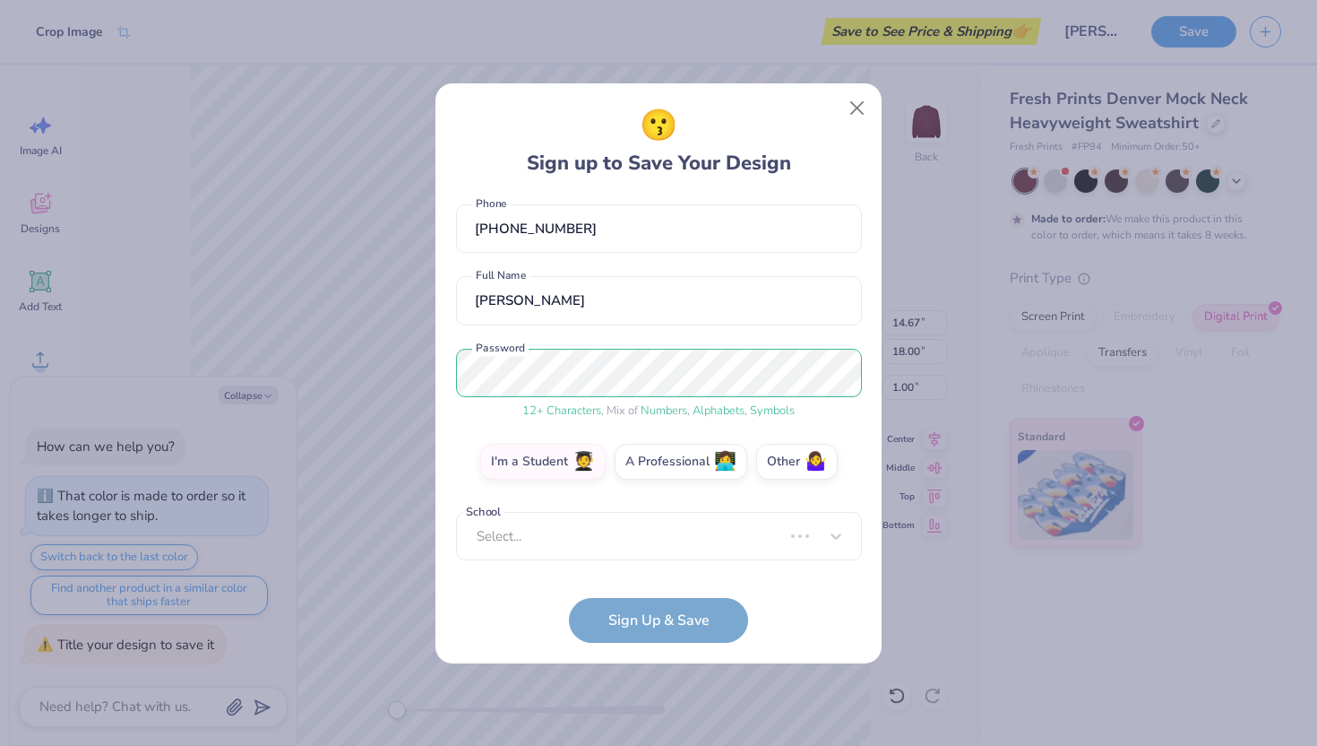
click at [603, 621] on form "lo22@rice.edu Email (832) 297-1870 Phone Lexi Otero Full Name 12 + Characters ,…" at bounding box center [659, 419] width 406 height 446
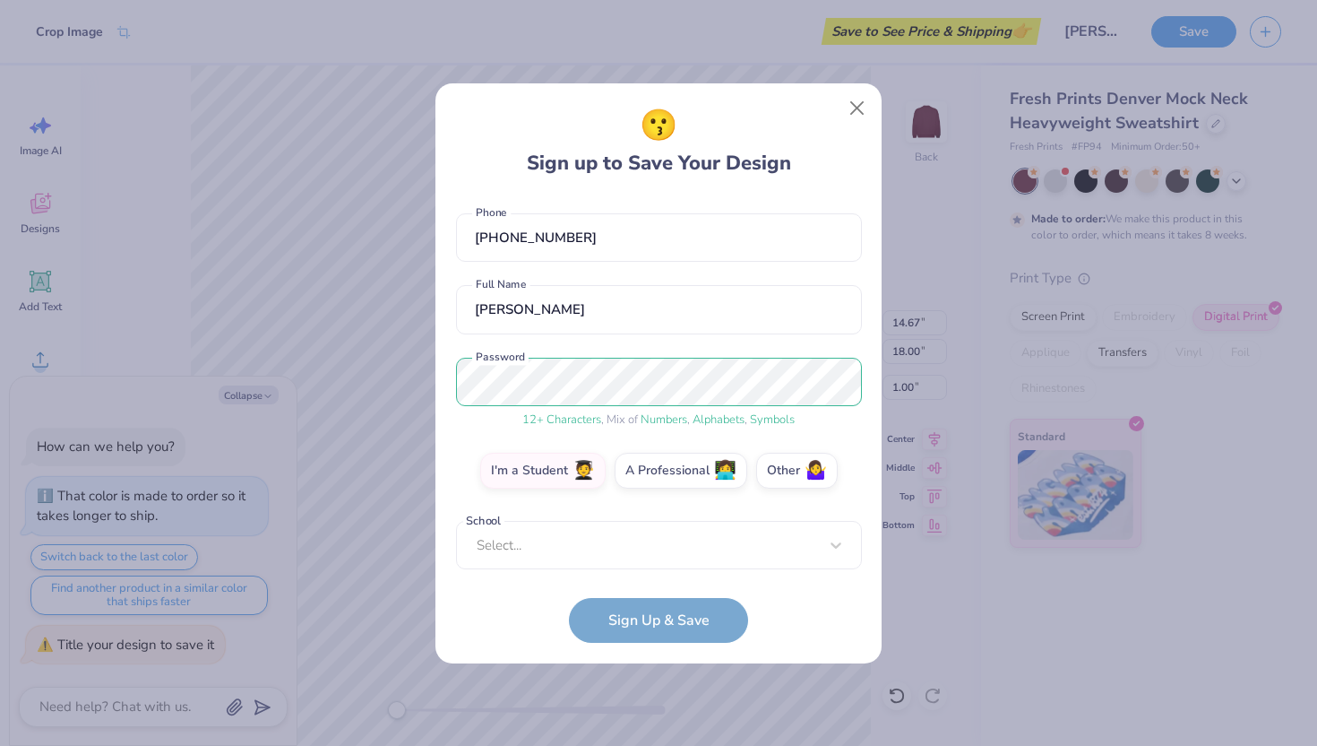
type textarea "x"
click at [559, 539] on div "Select..." at bounding box center [659, 545] width 406 height 49
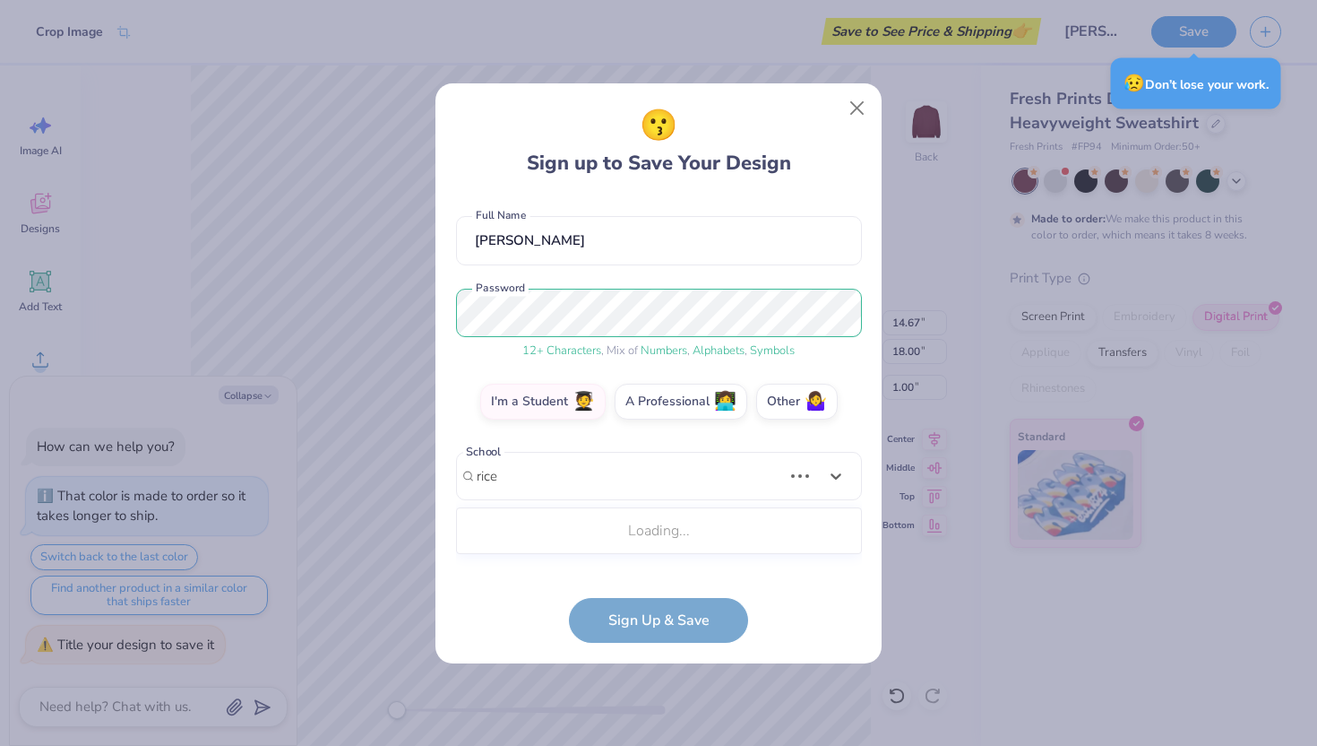
scroll to position [127, 0]
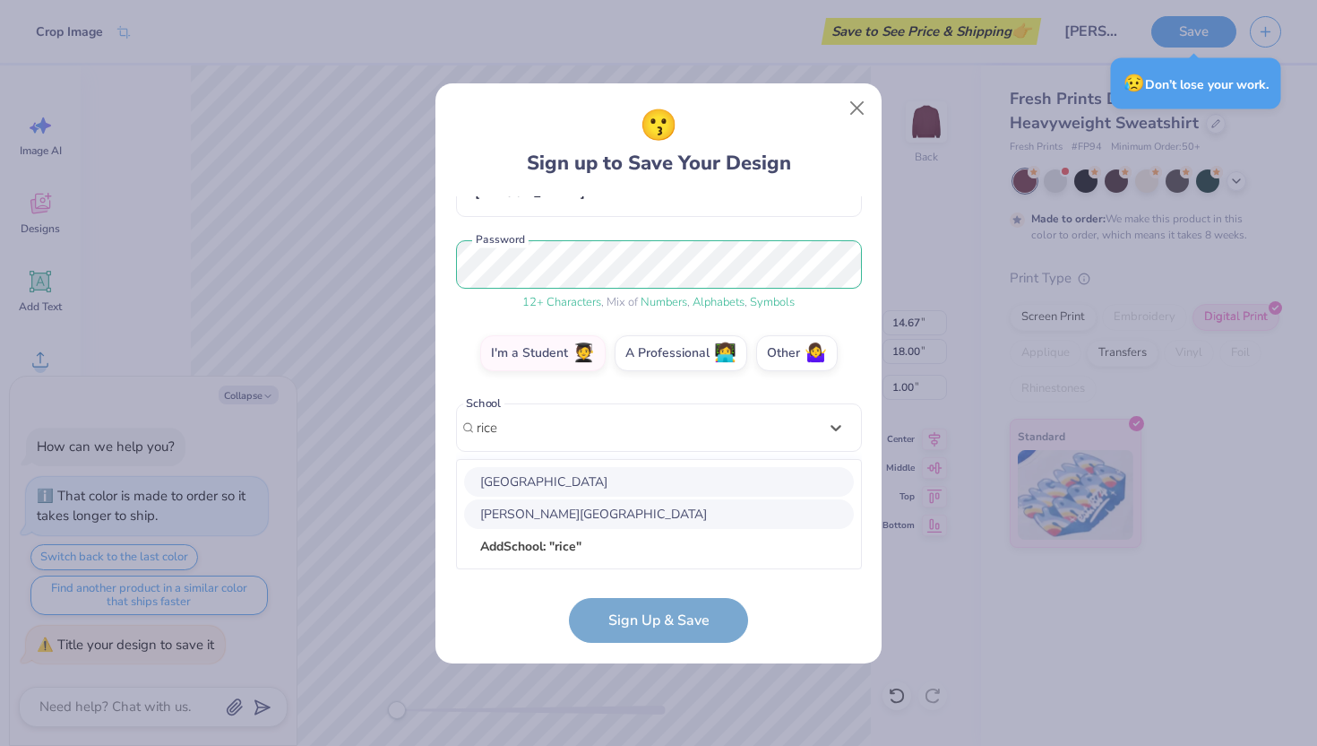
click at [538, 475] on div "Rice University" at bounding box center [659, 482] width 390 height 30
type input "rice"
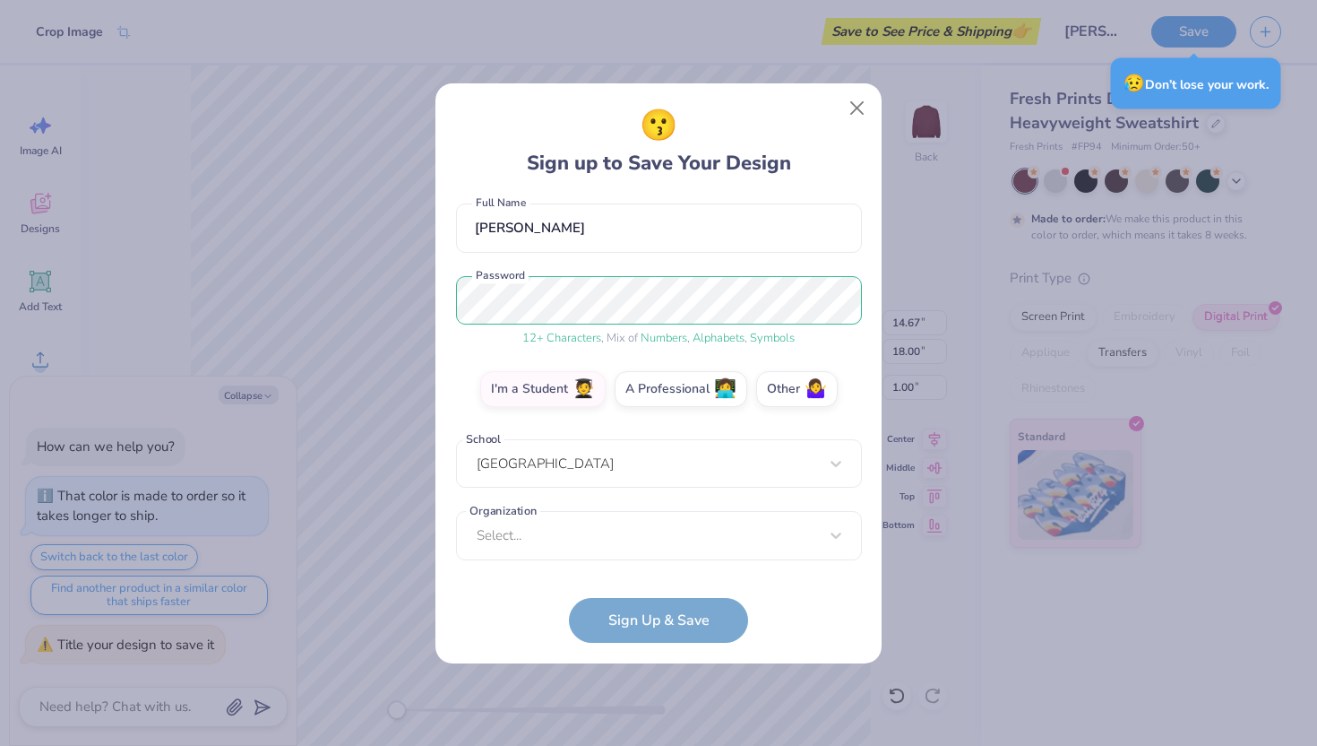
scroll to position [154, 0]
click at [566, 548] on div "Select..." at bounding box center [659, 536] width 406 height 49
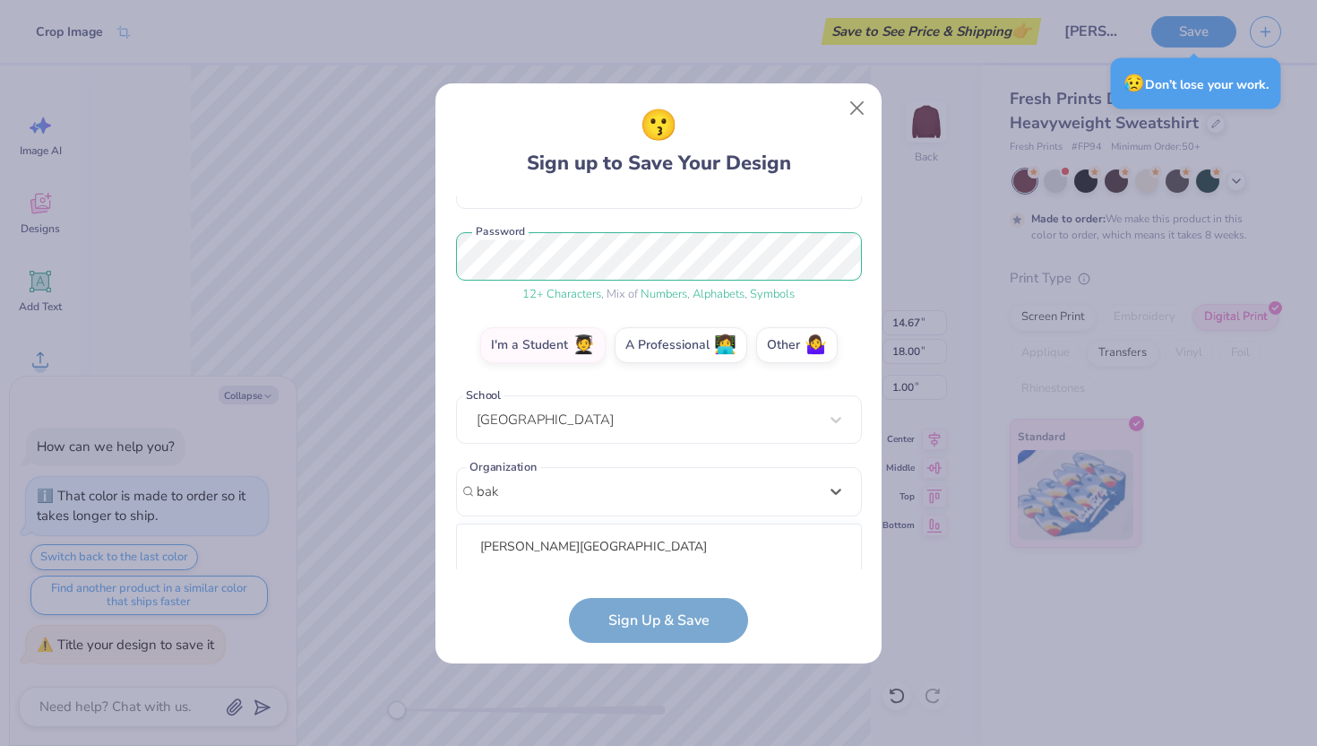
scroll to position [423, 0]
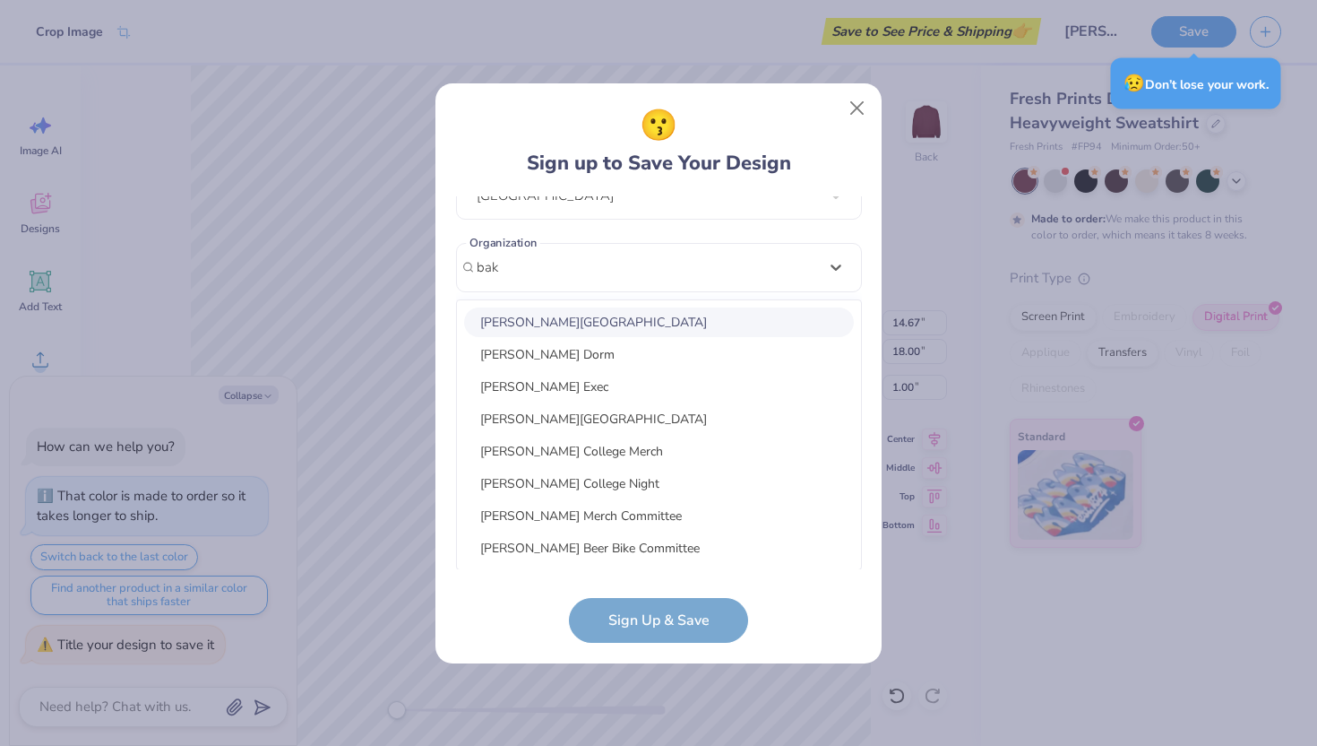
click at [540, 324] on div "Baker College" at bounding box center [659, 322] width 390 height 30
type input "bak"
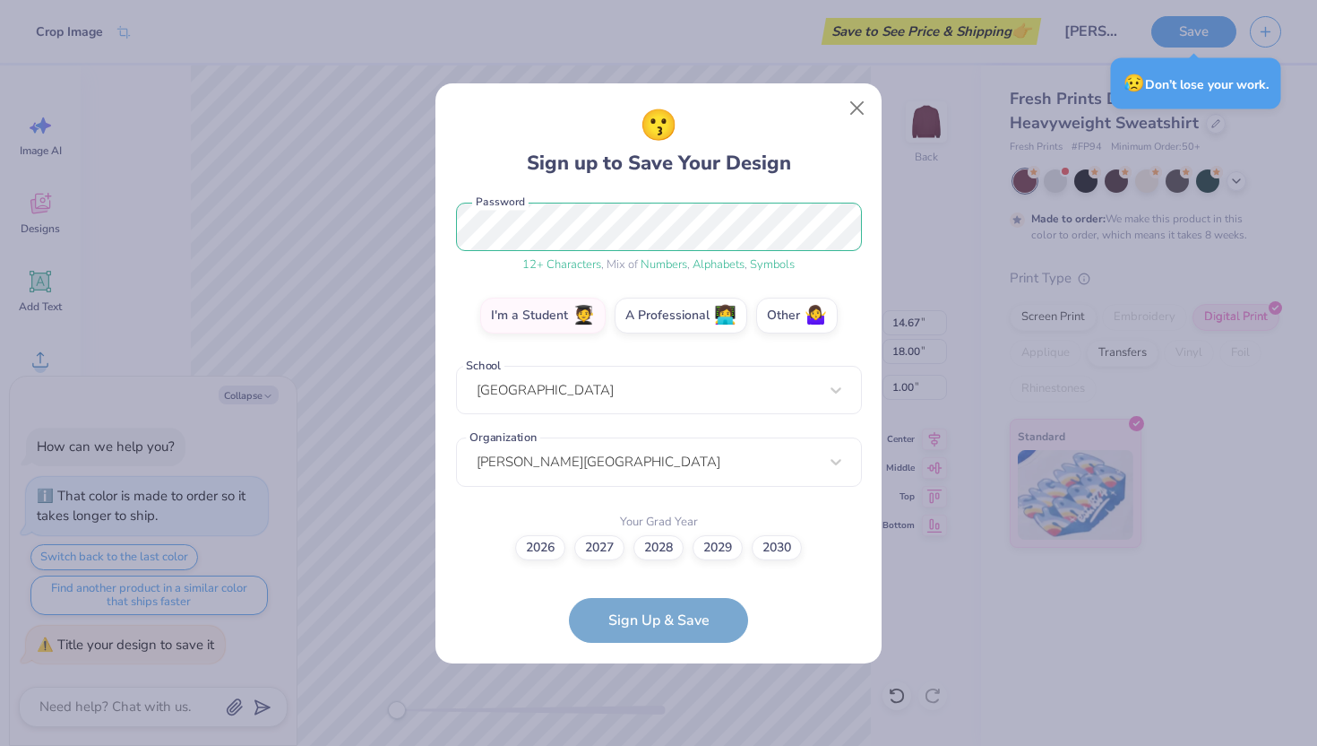
scroll to position [228, 0]
click at [634, 642] on div "😗 Sign up to Save Your Design lo22@rice.edu Email (832) 297-1870 Phone Lexi Ote…" at bounding box center [659, 373] width 446 height 580
click at [679, 542] on label "2028" at bounding box center [659, 545] width 50 height 25
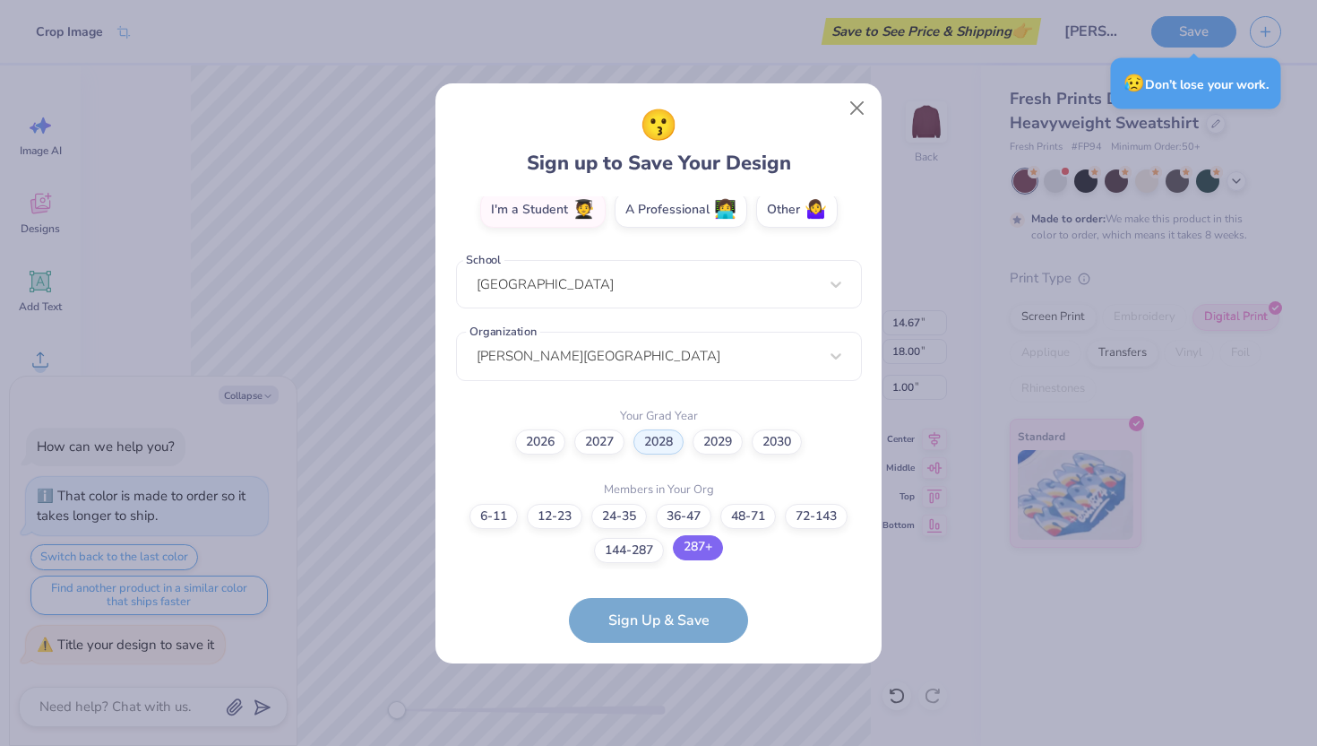
click at [703, 539] on label "287+" at bounding box center [698, 547] width 50 height 25
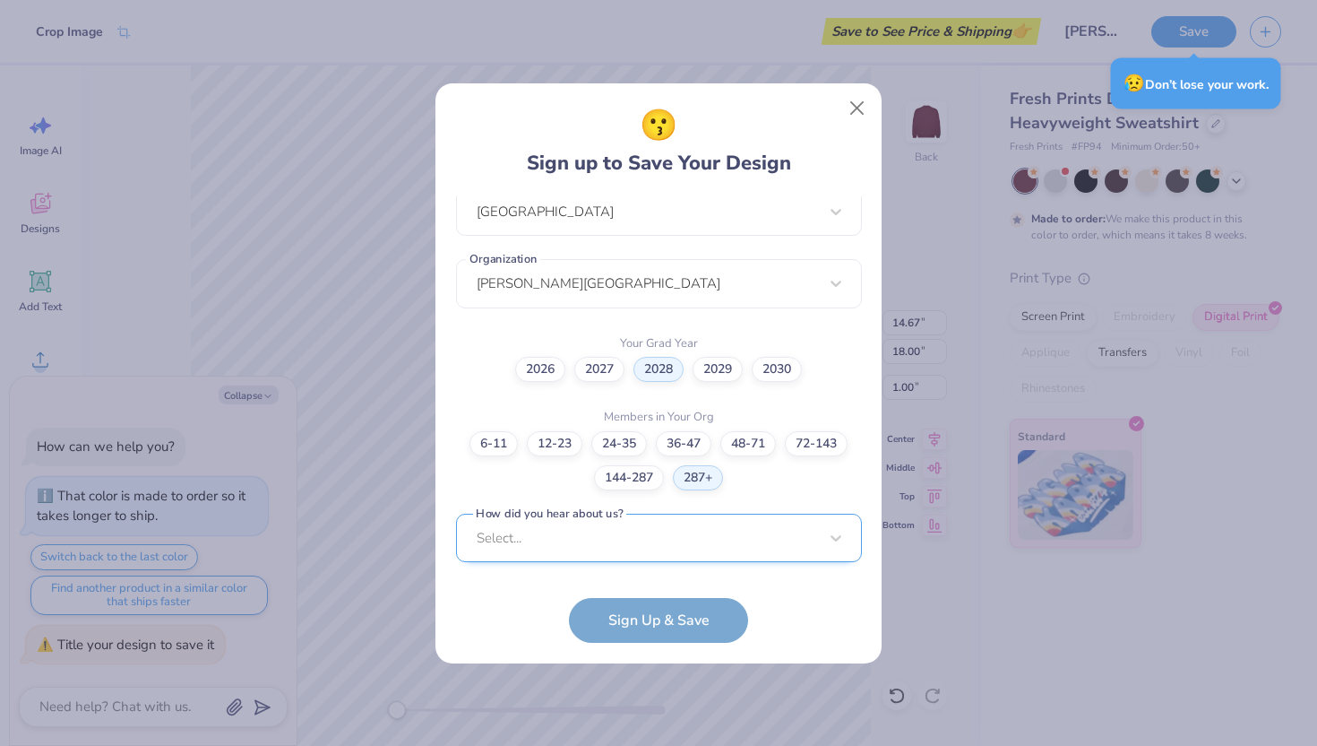
click at [604, 548] on div "Select..." at bounding box center [659, 537] width 406 height 49
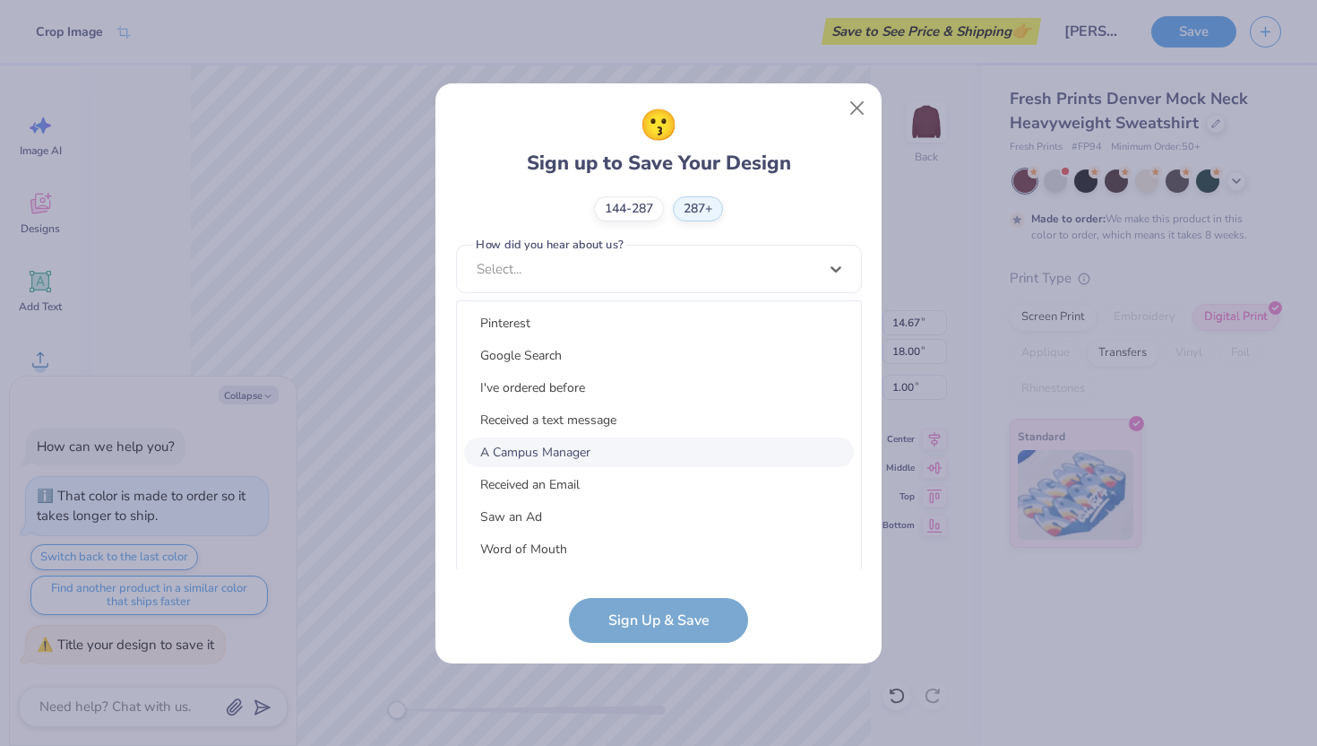
click at [560, 449] on div "A Campus Manager" at bounding box center [659, 452] width 390 height 30
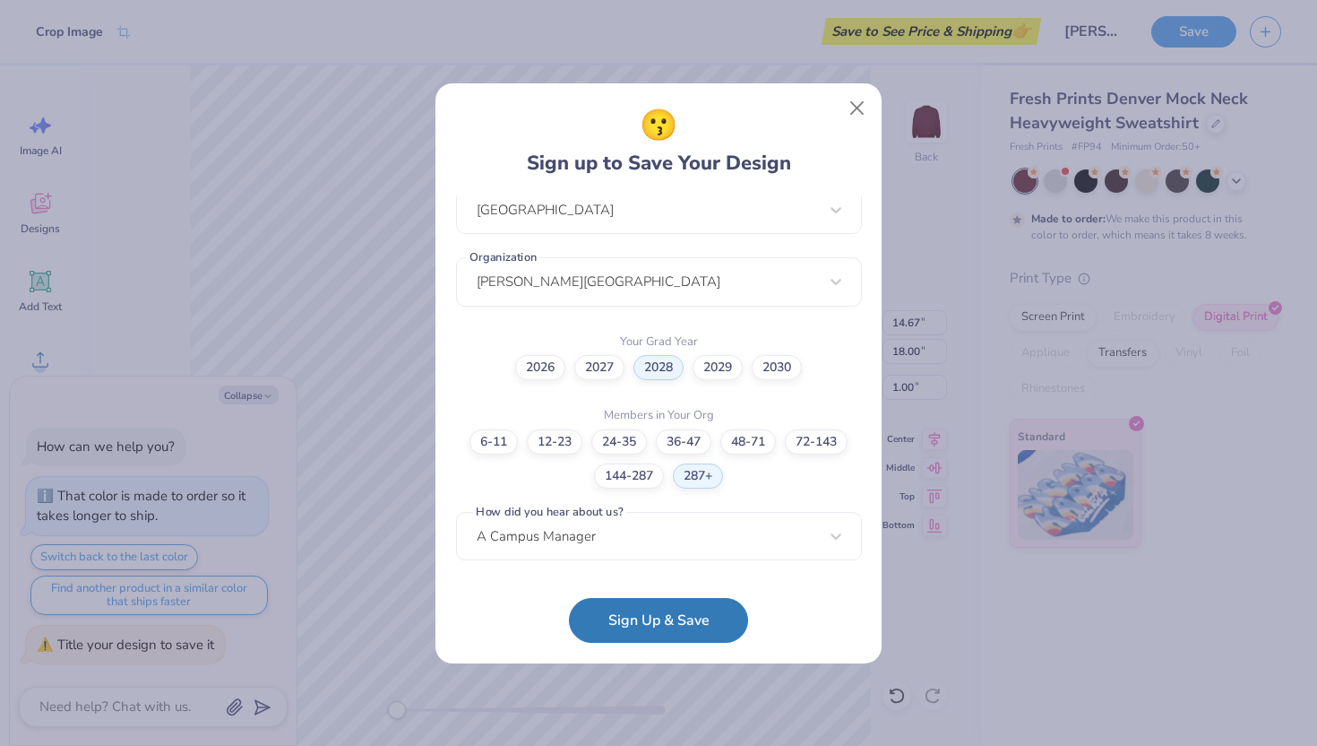
scroll to position [407, 0]
click at [640, 626] on button "Sign Up & Save" at bounding box center [658, 615] width 179 height 45
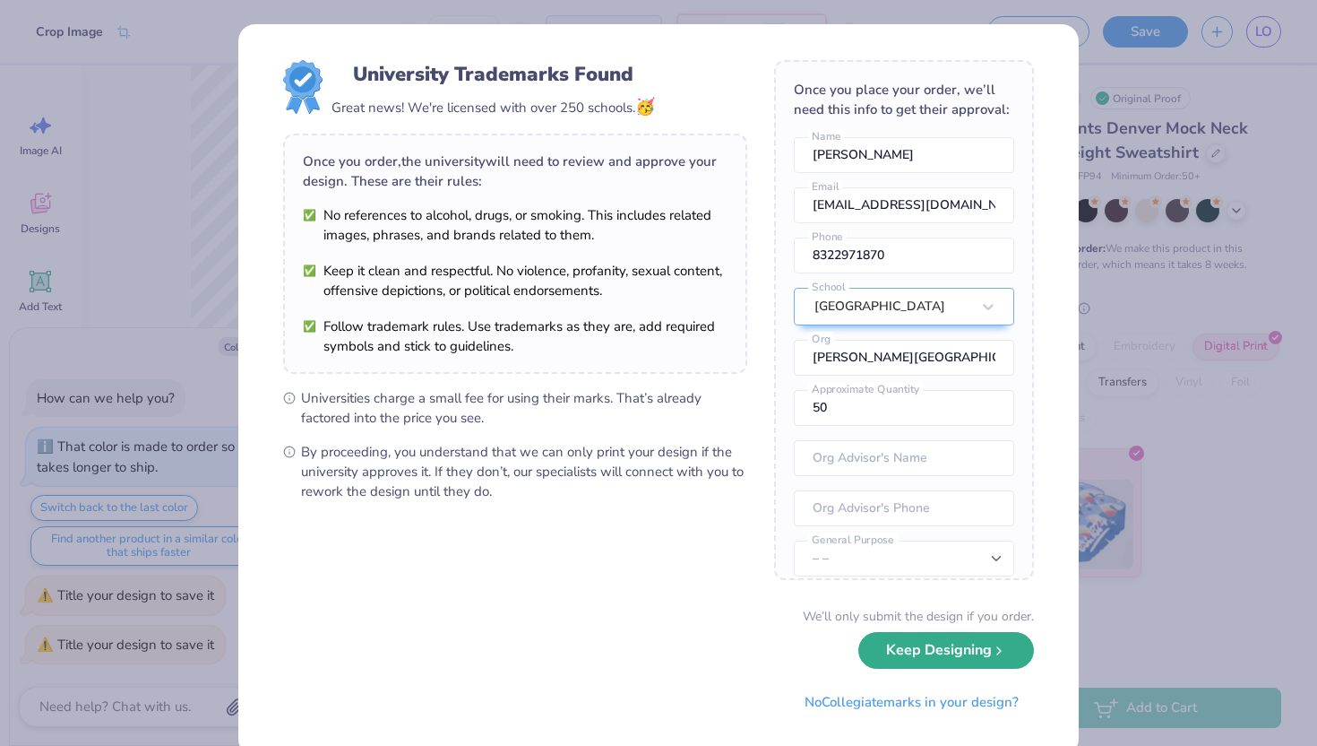
click at [988, 664] on button "Keep Designing" at bounding box center [947, 650] width 176 height 37
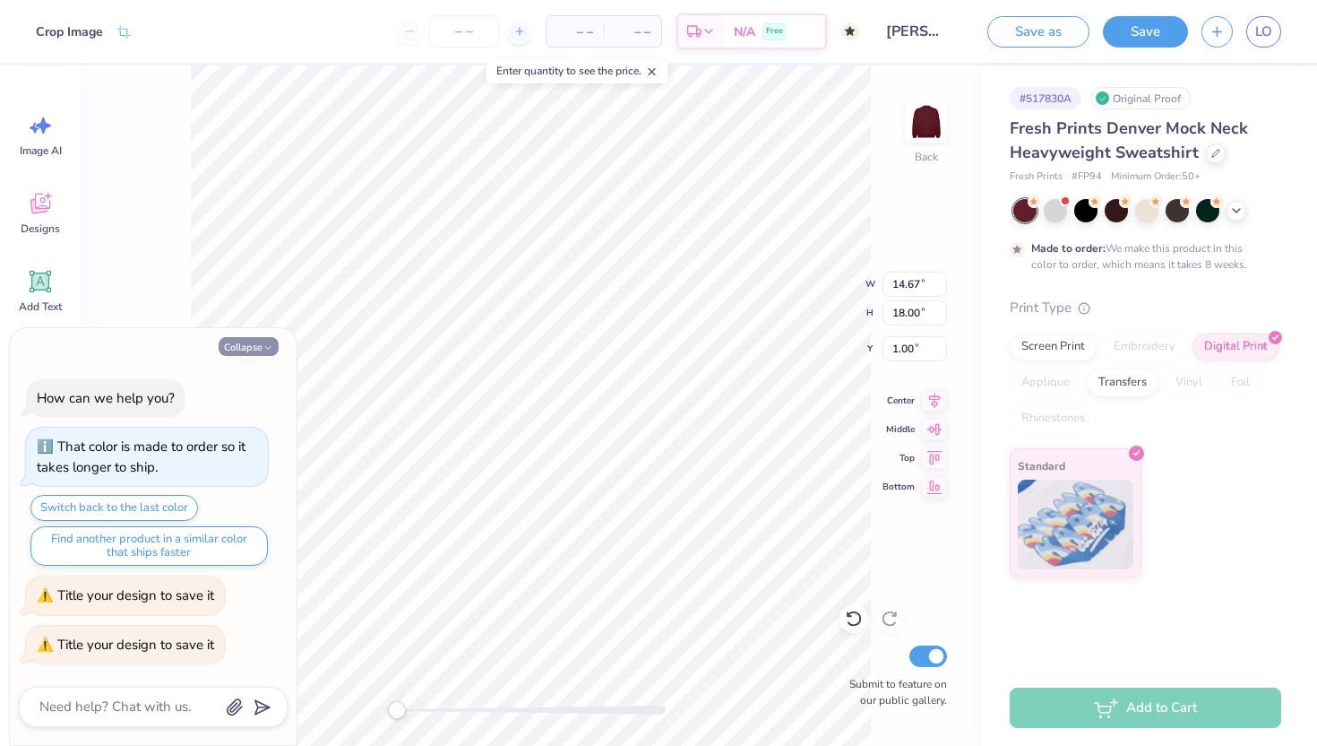
click at [243, 340] on button "Collapse" at bounding box center [249, 346] width 60 height 19
type textarea "x"
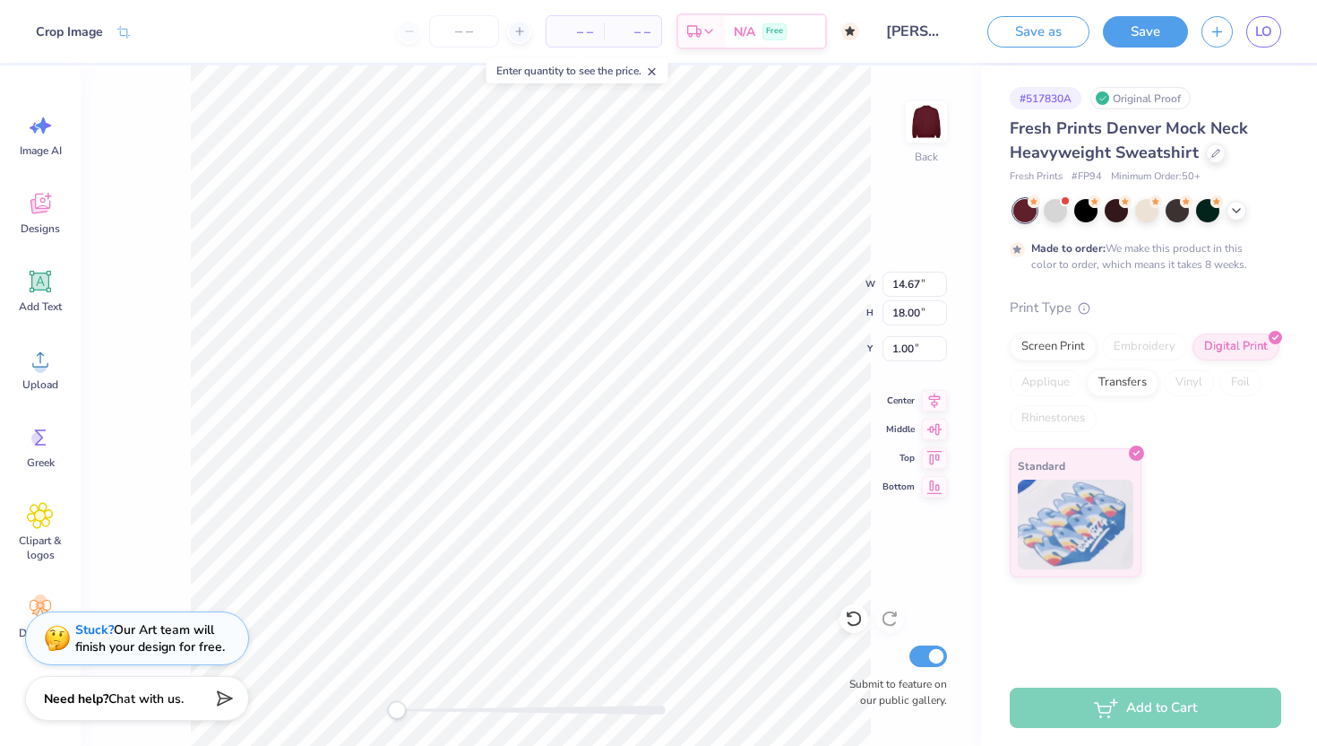
click at [1196, 272] on div "Fresh Prints Denver Mock Neck Heavyweight Sweatshirt Fresh Prints # FP94 Minimu…" at bounding box center [1146, 346] width 272 height 461
click at [1204, 245] on div "Made to order: We make this product in this color to order, which means it take…" at bounding box center [1141, 256] width 220 height 32
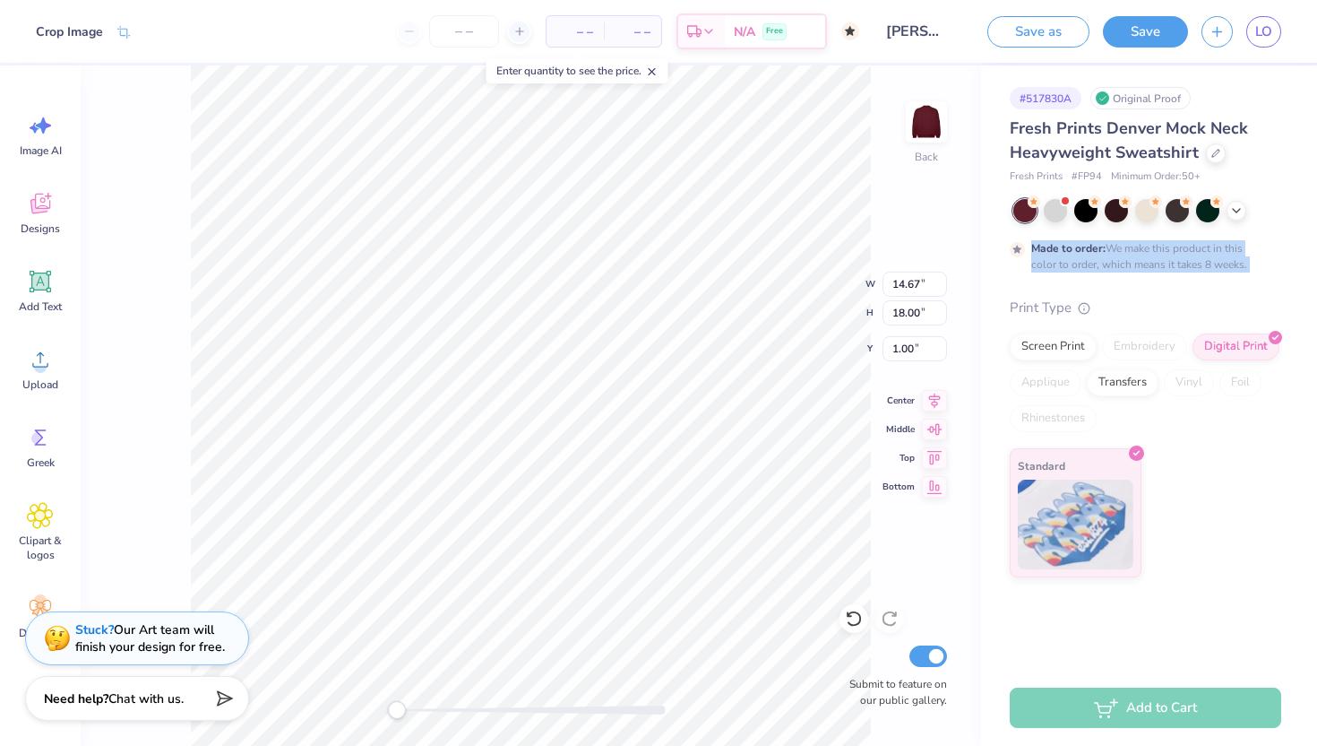
click at [1204, 245] on div "Made to order: We make this product in this color to order, which means it take…" at bounding box center [1141, 256] width 220 height 32
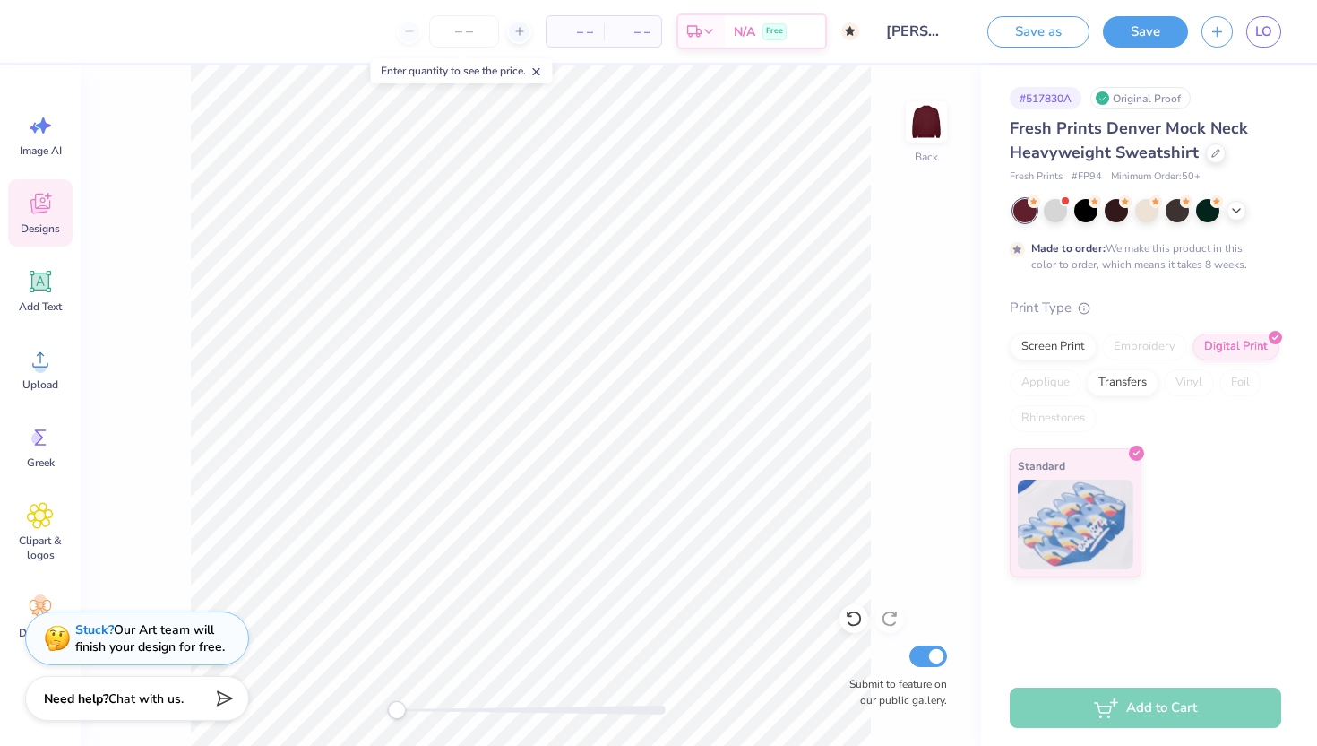
click at [29, 210] on icon at bounding box center [40, 203] width 27 height 27
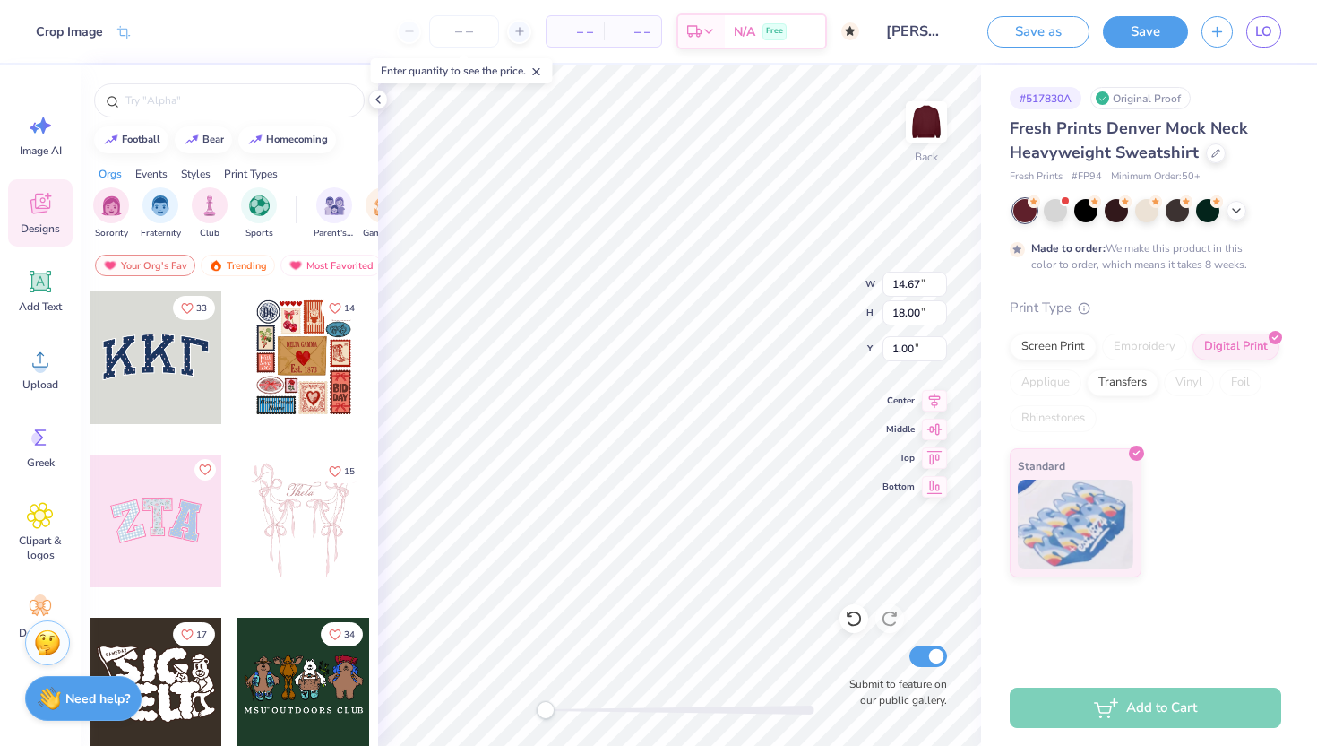
click at [490, 77] on div "Enter quantity to see the price." at bounding box center [462, 70] width 182 height 25
click at [433, 34] on input "number" at bounding box center [464, 31] width 70 height 32
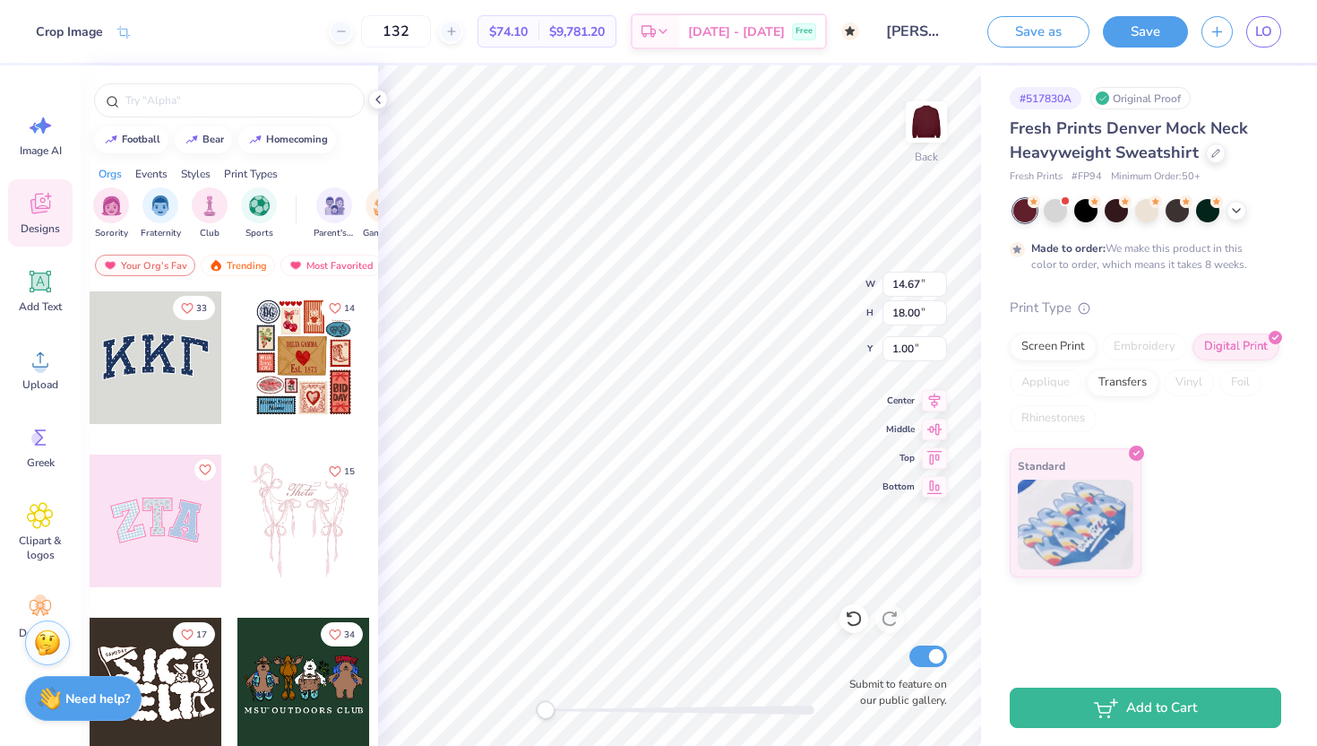
type input "132"
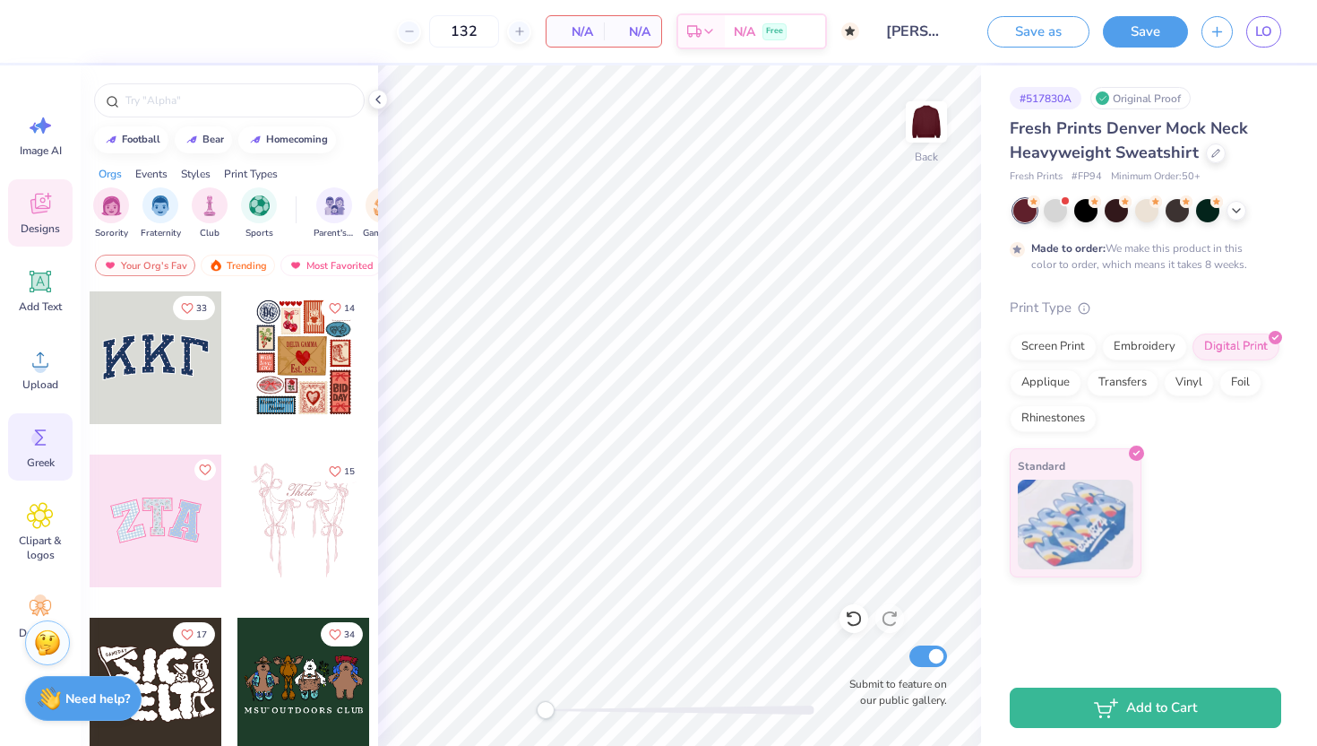
click at [29, 426] on icon at bounding box center [40, 437] width 27 height 27
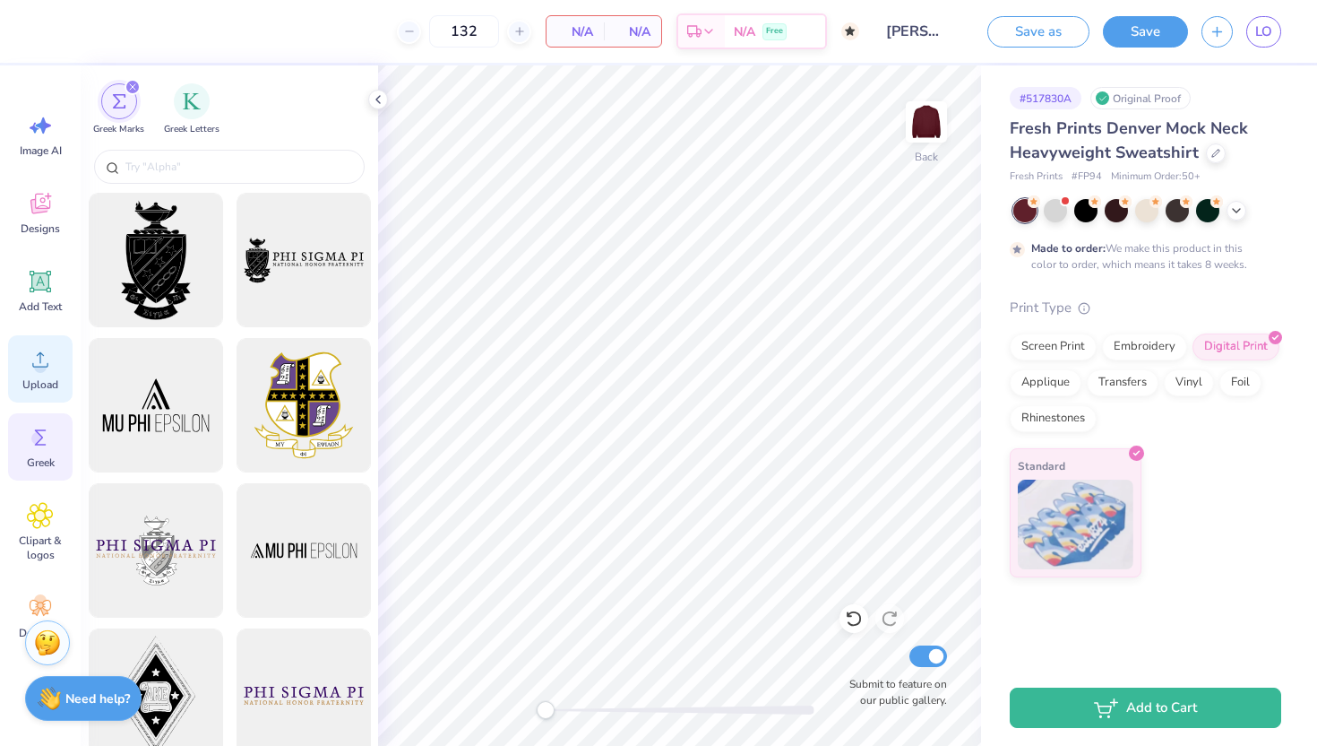
click at [29, 372] on icon at bounding box center [40, 359] width 27 height 27
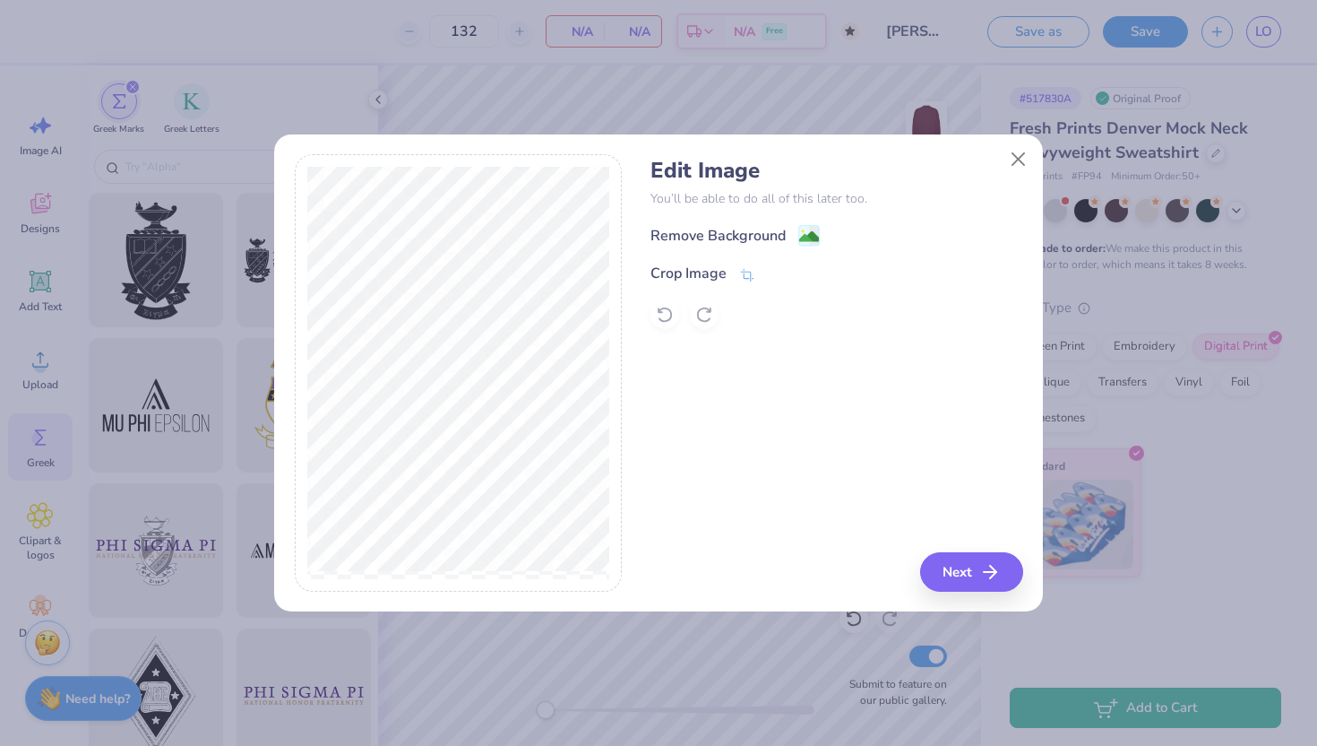
click at [767, 221] on div "Edit Image You’ll be able to do all of this later too. Remove Background Crop I…" at bounding box center [837, 243] width 372 height 171
click at [773, 234] on div "Remove Background" at bounding box center [718, 238] width 135 height 22
click at [979, 565] on button "Next" at bounding box center [974, 571] width 103 height 39
